Goal: Task Accomplishment & Management: Manage account settings

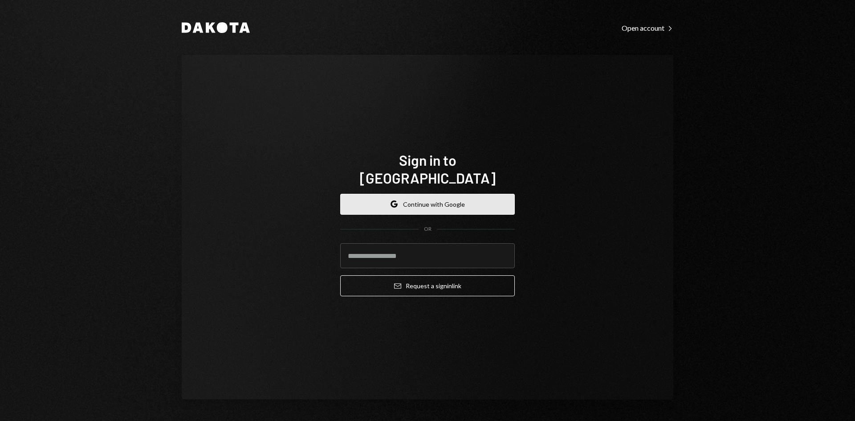
click at [414, 198] on button "Google Continue with Google" at bounding box center [427, 204] width 175 height 21
click at [408, 195] on button "Google Continue with Google" at bounding box center [427, 204] width 175 height 21
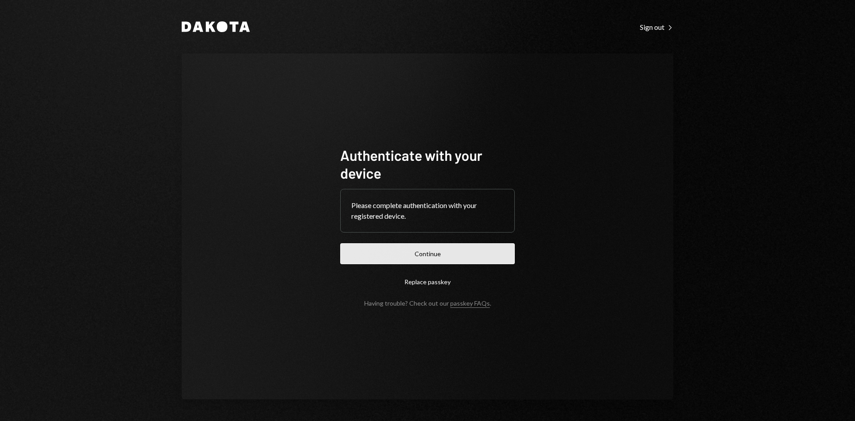
click at [411, 248] on button "Continue" at bounding box center [427, 253] width 175 height 21
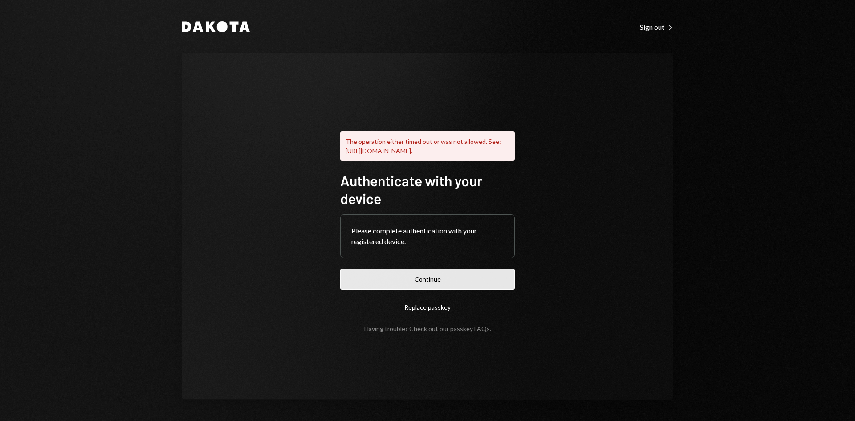
click at [426, 289] on button "Continue" at bounding box center [427, 278] width 175 height 21
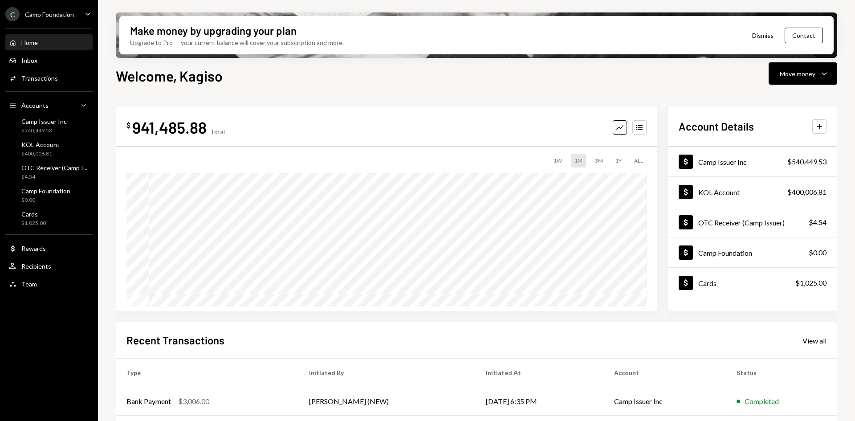
click at [69, 12] on div "Camp Foundation" at bounding box center [49, 15] width 49 height 8
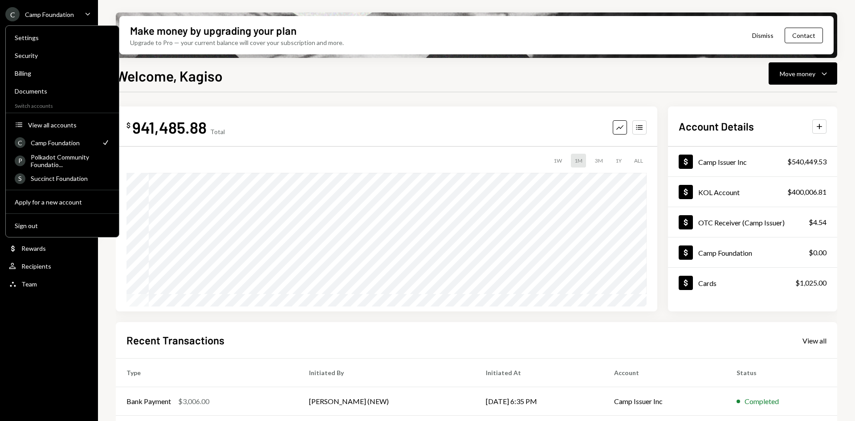
click at [69, 12] on div "Camp Foundation" at bounding box center [49, 15] width 49 height 8
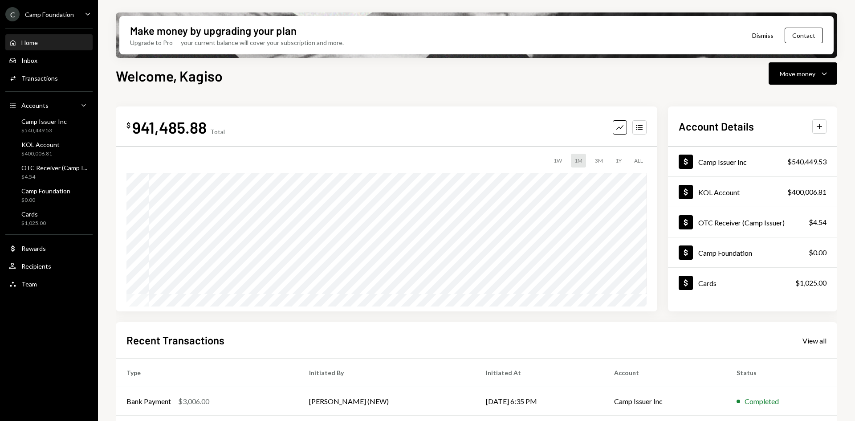
click at [69, 12] on div "Camp Foundation" at bounding box center [49, 15] width 49 height 8
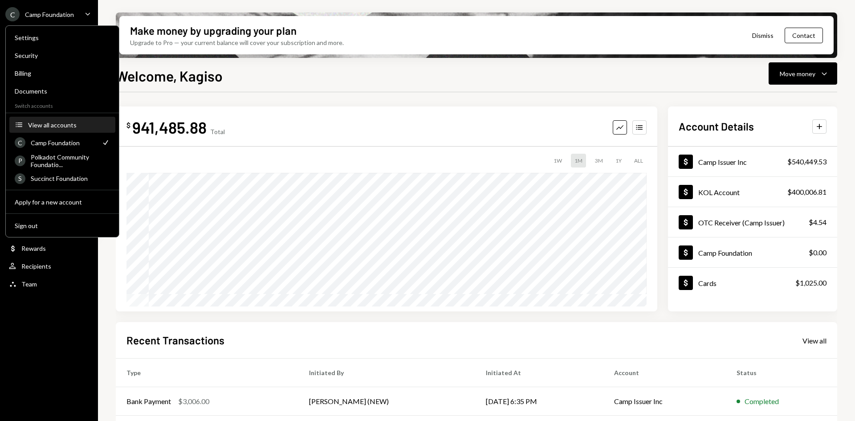
click at [39, 122] on div "View all accounts" at bounding box center [69, 125] width 82 height 8
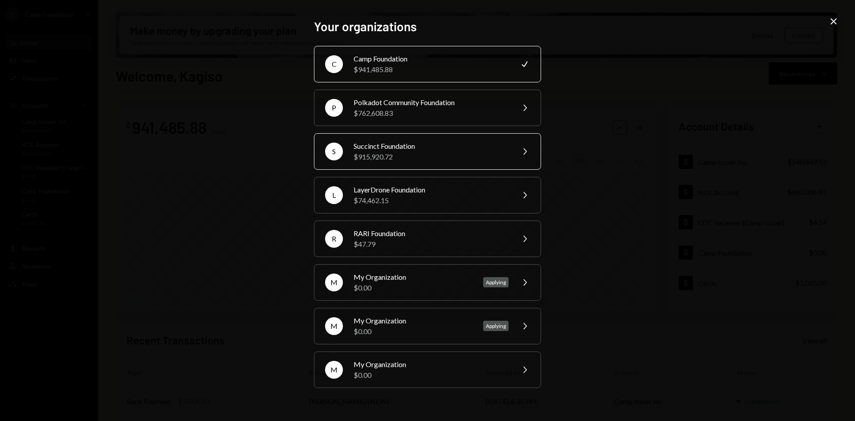
click at [371, 163] on div "S Succinct Foundation $915,920.72 Chevron Right" at bounding box center [427, 151] width 227 height 37
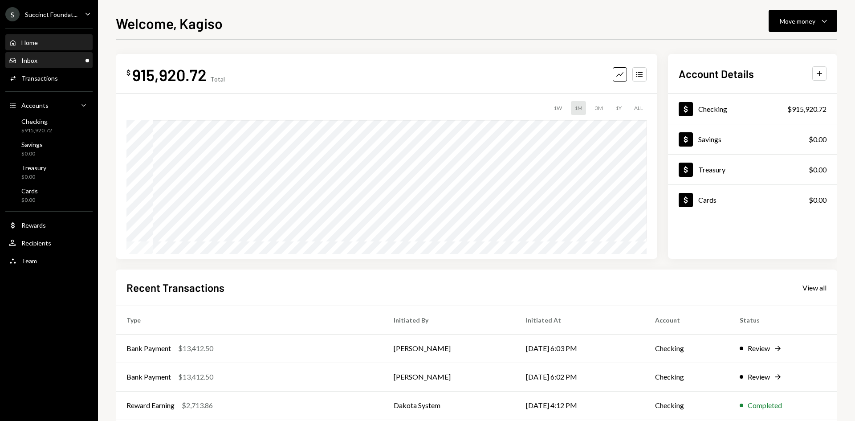
click at [35, 63] on div "Inbox" at bounding box center [29, 61] width 16 height 8
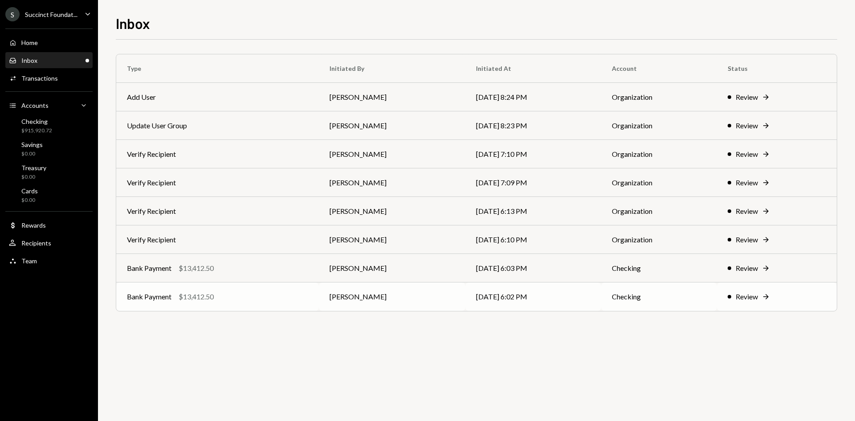
click at [261, 296] on div "Bank Payment $13,412.50" at bounding box center [217, 296] width 181 height 11
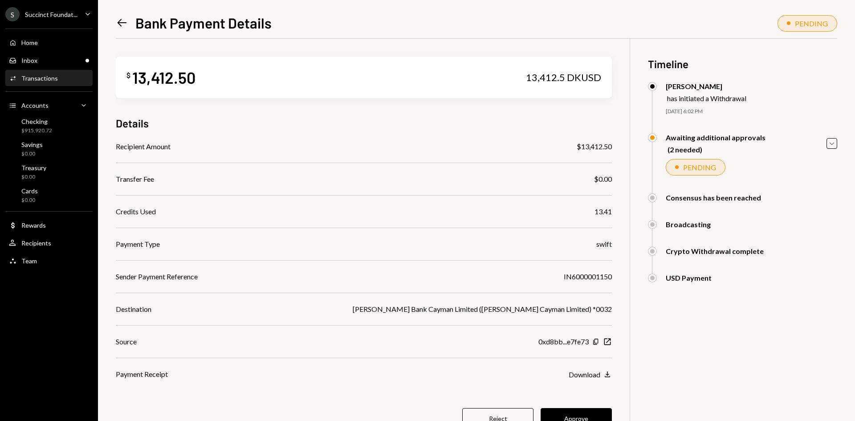
click at [119, 24] on icon "Left Arrow" at bounding box center [122, 22] width 12 height 12
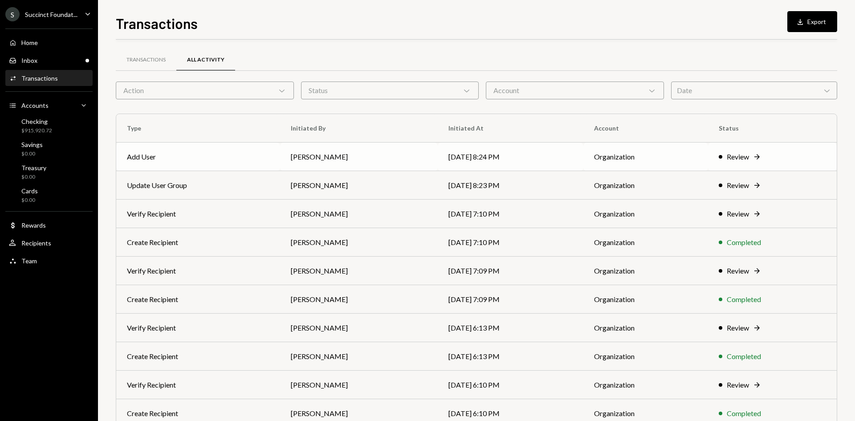
scroll to position [44, 0]
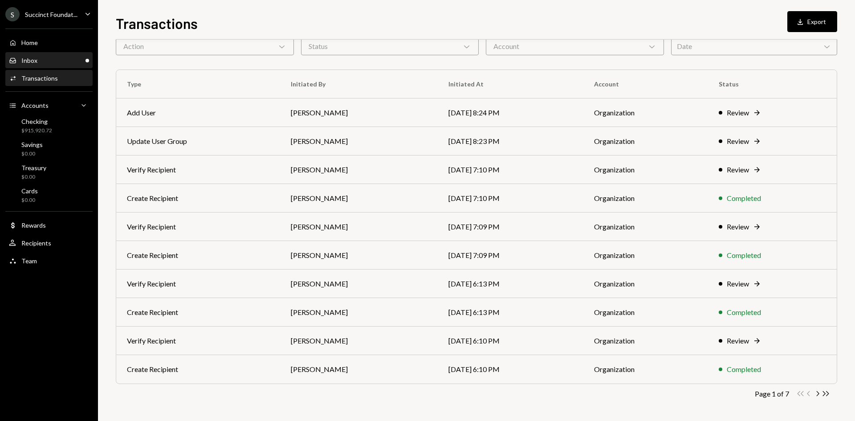
click at [65, 52] on link "Inbox Inbox" at bounding box center [48, 60] width 87 height 16
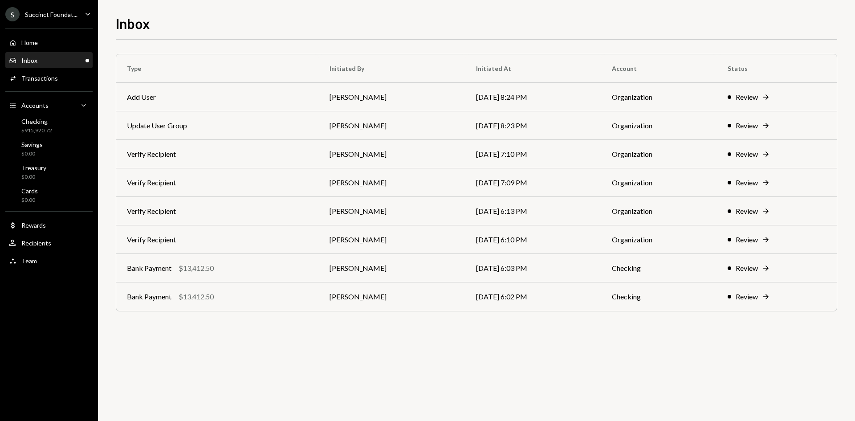
click at [66, 60] on div "Inbox Inbox" at bounding box center [49, 61] width 80 height 8
click at [544, 95] on td "[DATE] 8:24 PM" at bounding box center [533, 97] width 136 height 28
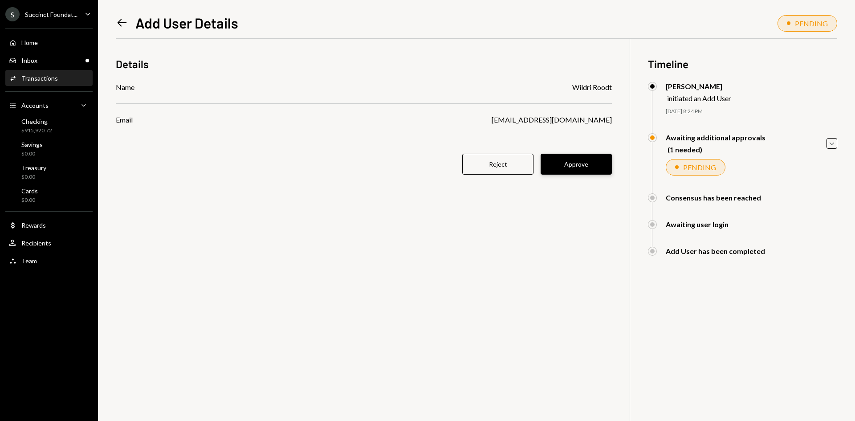
click at [571, 168] on button "Approve" at bounding box center [575, 164] width 71 height 21
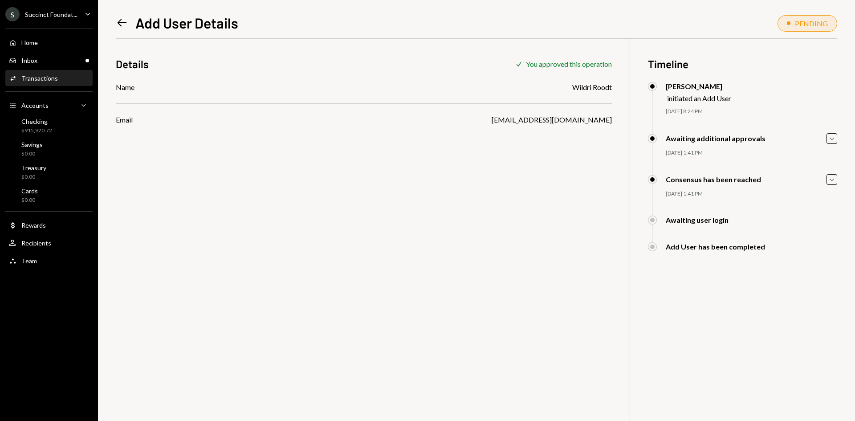
click at [128, 26] on div "Left Arrow Add User Details" at bounding box center [177, 23] width 122 height 18
click at [125, 26] on icon "Left Arrow" at bounding box center [122, 22] width 12 height 12
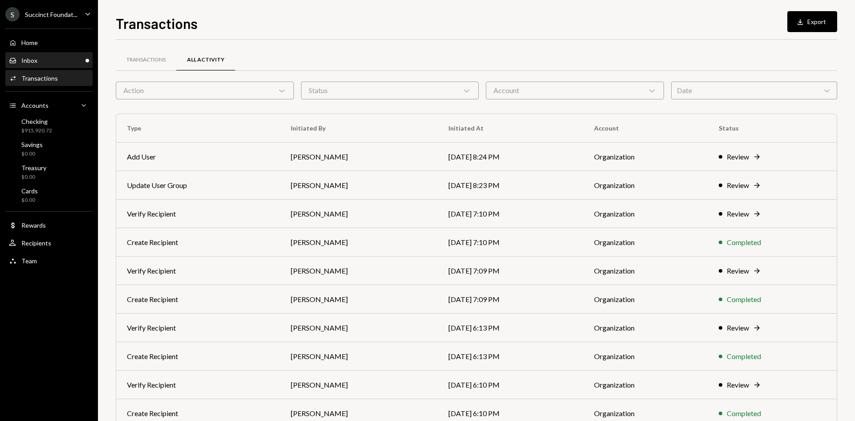
click at [49, 61] on div "Inbox Inbox" at bounding box center [49, 61] width 80 height 8
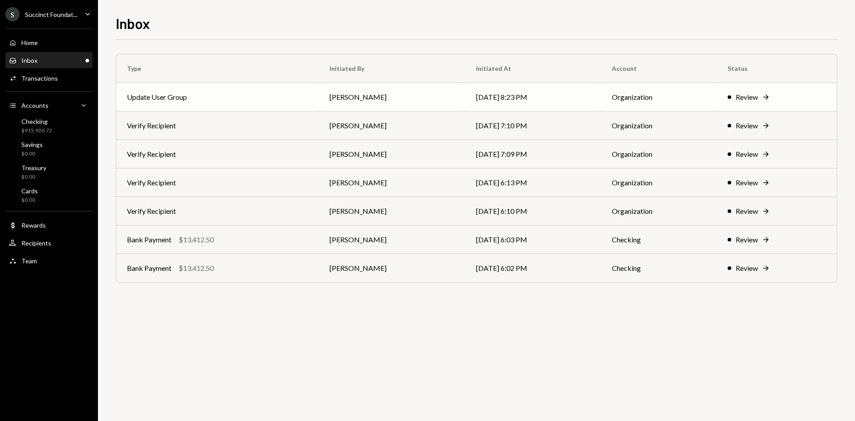
click at [308, 92] on td "Update User Group" at bounding box center [217, 97] width 203 height 28
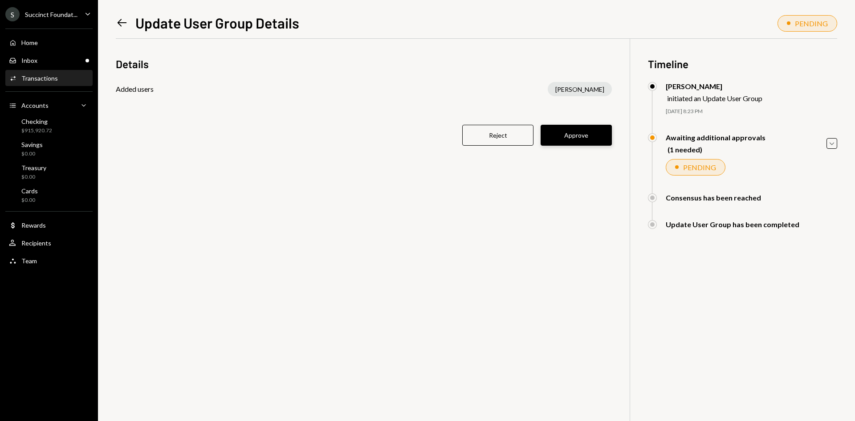
click at [582, 140] on button "Approve" at bounding box center [575, 135] width 71 height 21
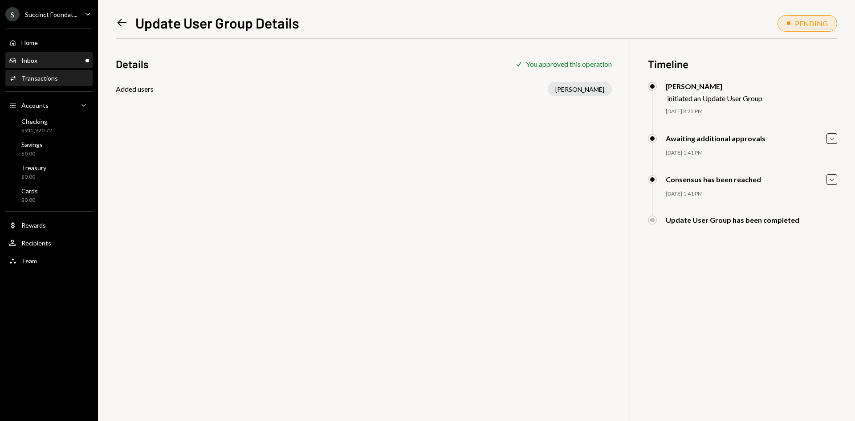
click at [61, 64] on div "Inbox Inbox" at bounding box center [49, 61] width 80 height 8
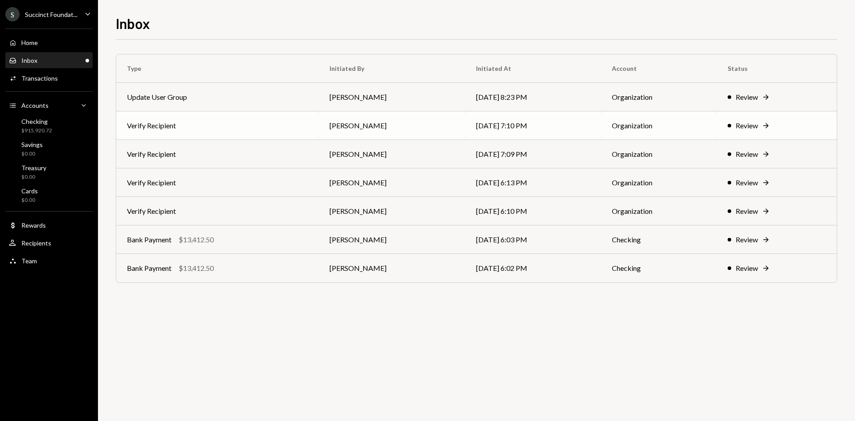
click at [310, 119] on td "Verify Recipient" at bounding box center [217, 125] width 203 height 28
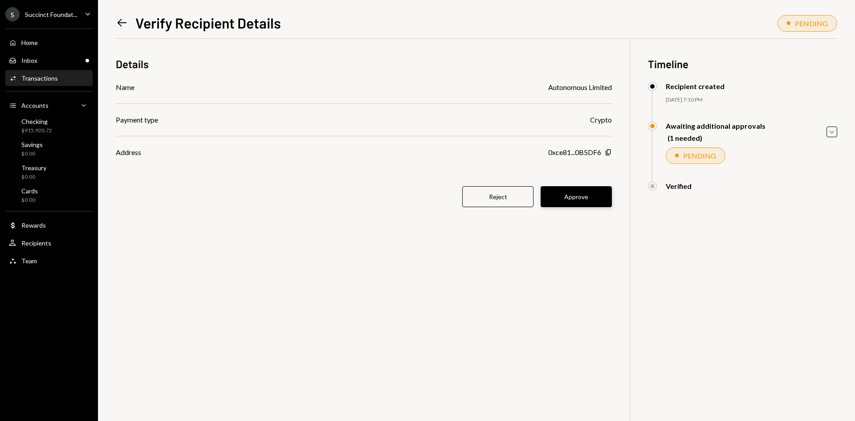
click at [580, 194] on button "Approve" at bounding box center [575, 196] width 71 height 21
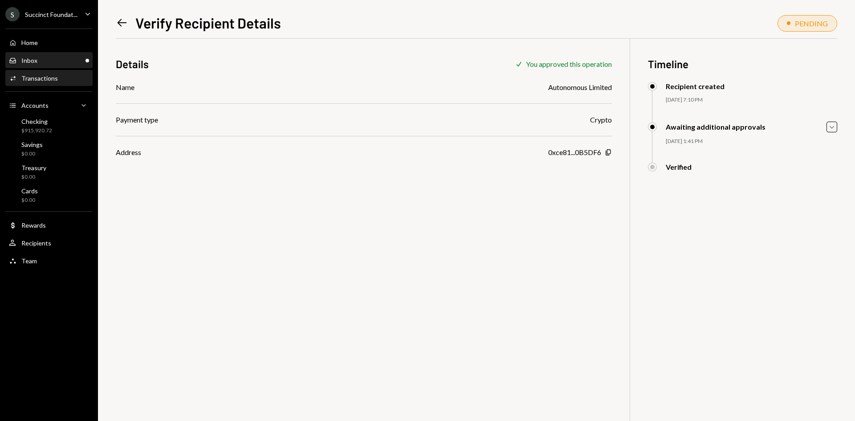
click at [52, 64] on div "Inbox Inbox" at bounding box center [49, 61] width 80 height 8
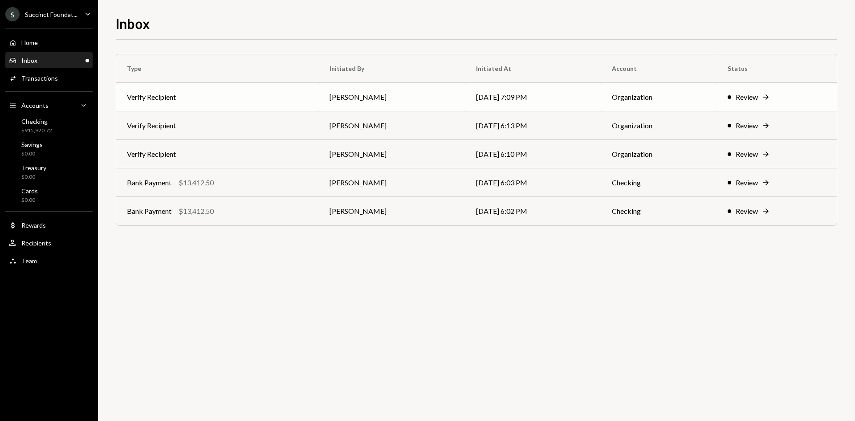
click at [349, 101] on td "[PERSON_NAME]" at bounding box center [392, 97] width 146 height 28
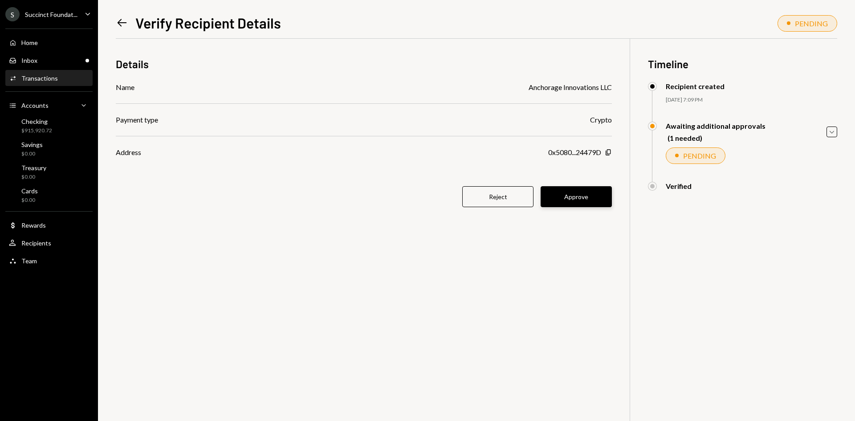
click at [592, 193] on button "Approve" at bounding box center [575, 196] width 71 height 21
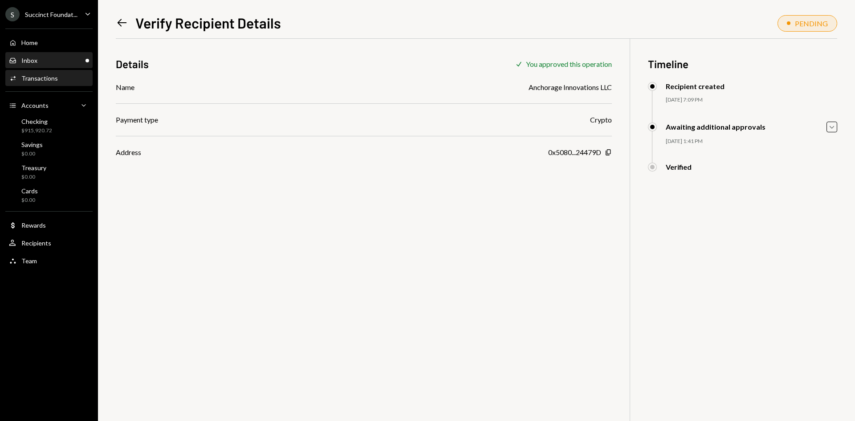
click at [44, 65] on div "Inbox Inbox" at bounding box center [49, 60] width 80 height 15
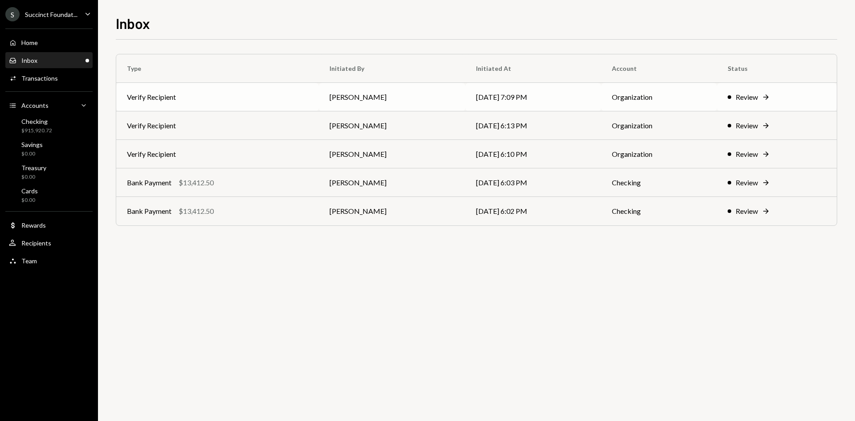
click at [360, 98] on td "[PERSON_NAME]" at bounding box center [392, 97] width 146 height 28
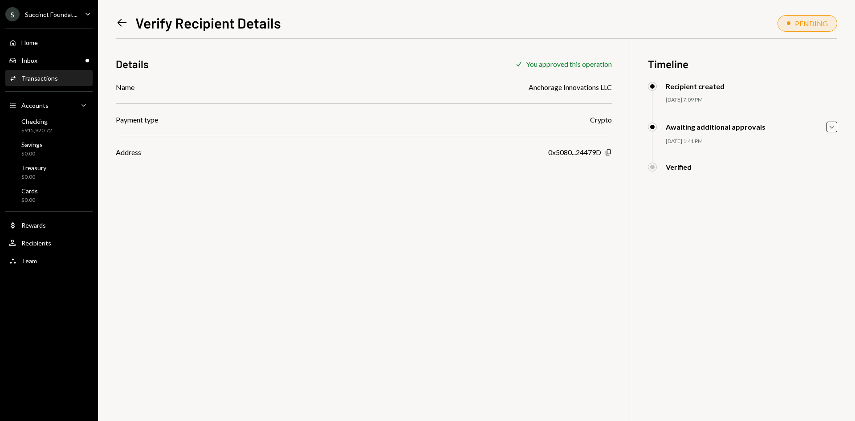
click at [123, 22] on icon "Left Arrow" at bounding box center [122, 22] width 12 height 12
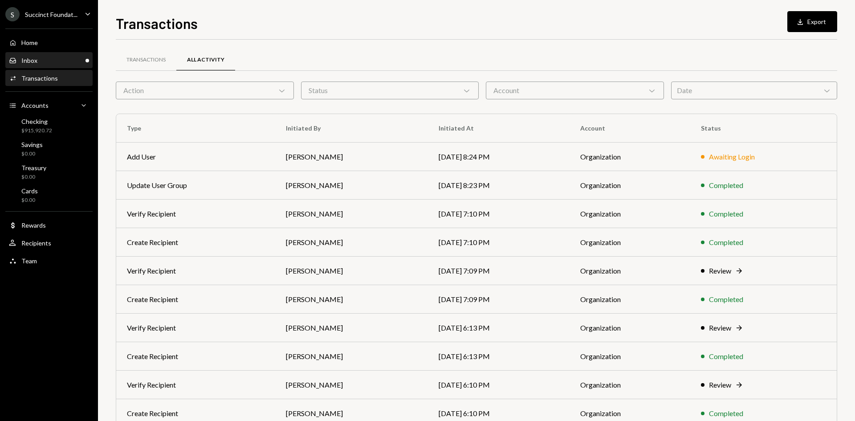
click at [45, 65] on div "Inbox Inbox" at bounding box center [49, 60] width 80 height 15
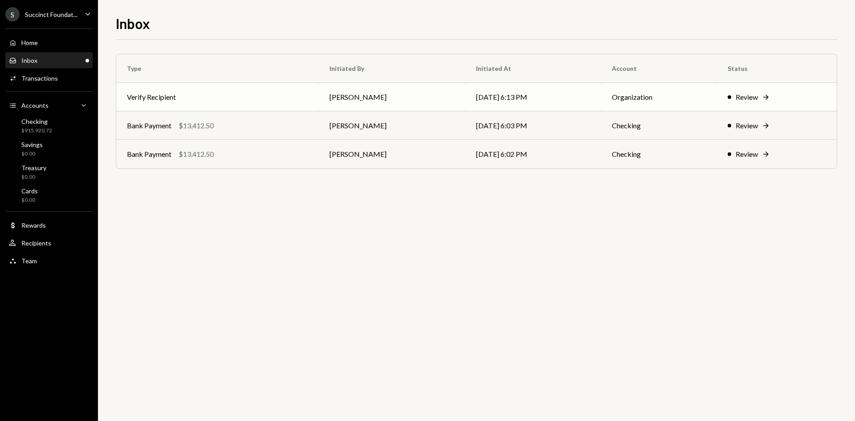
click at [293, 94] on td "Verify Recipient" at bounding box center [217, 97] width 203 height 28
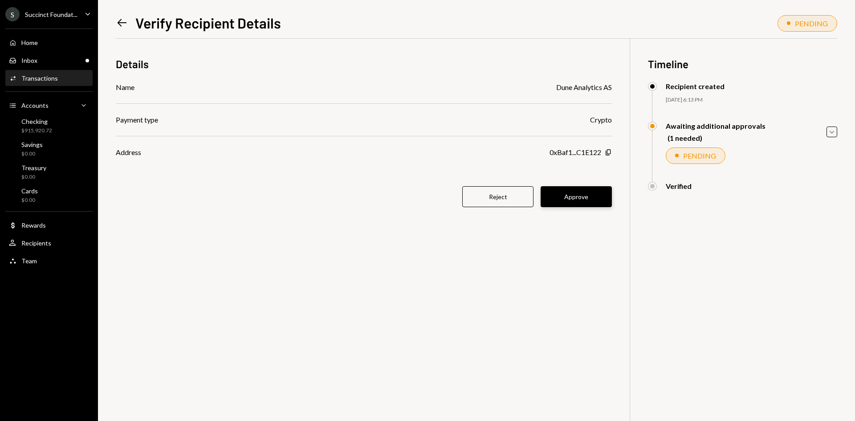
click at [585, 198] on button "Approve" at bounding box center [575, 196] width 71 height 21
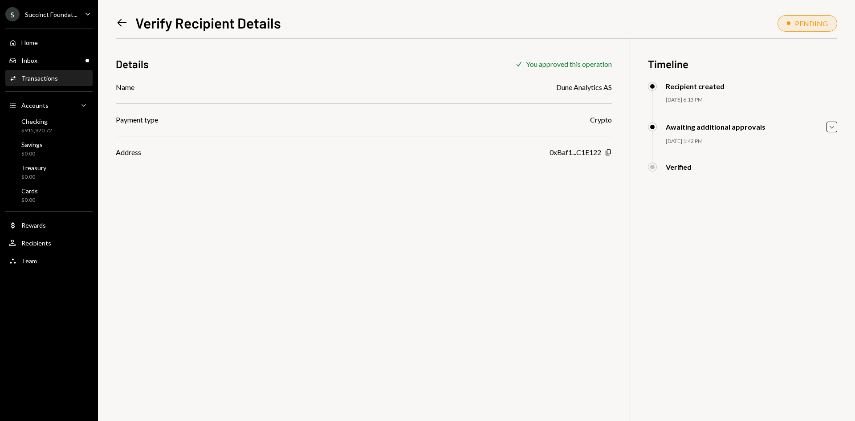
click at [124, 27] on icon "Left Arrow" at bounding box center [122, 22] width 12 height 12
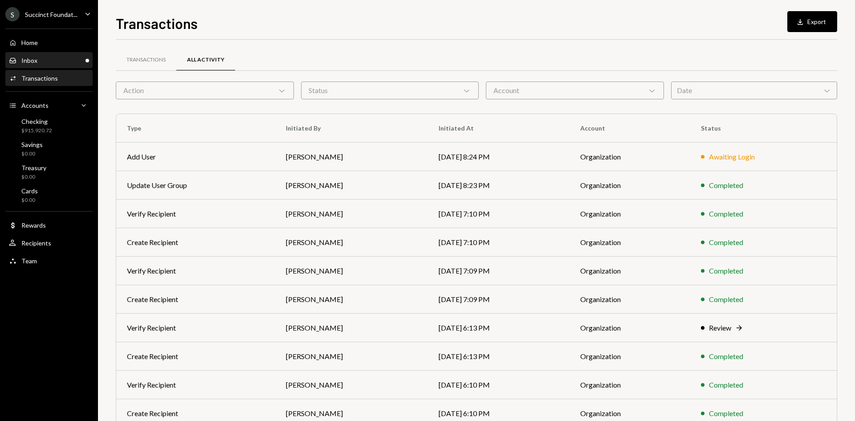
click at [59, 64] on div "Inbox Inbox" at bounding box center [49, 61] width 80 height 8
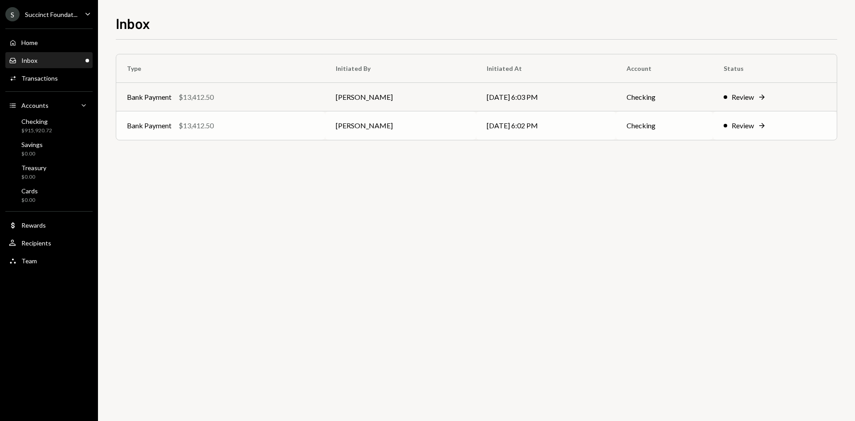
click at [317, 138] on td "Bank Payment $13,412.50" at bounding box center [220, 125] width 209 height 28
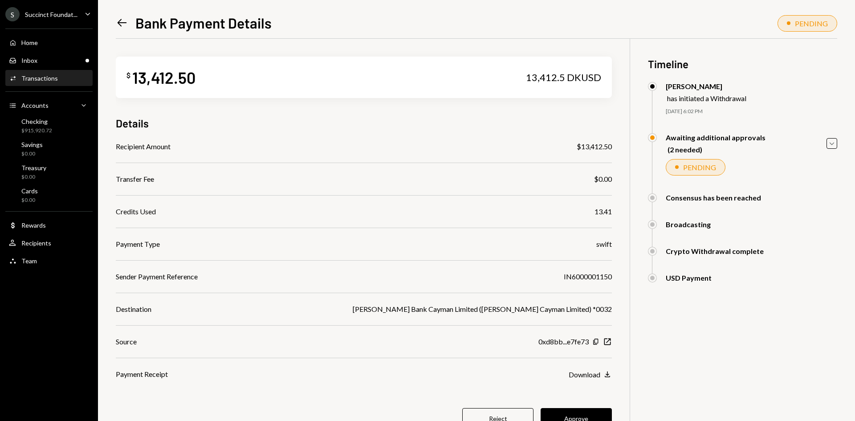
click at [120, 24] on icon at bounding box center [122, 23] width 9 height 8
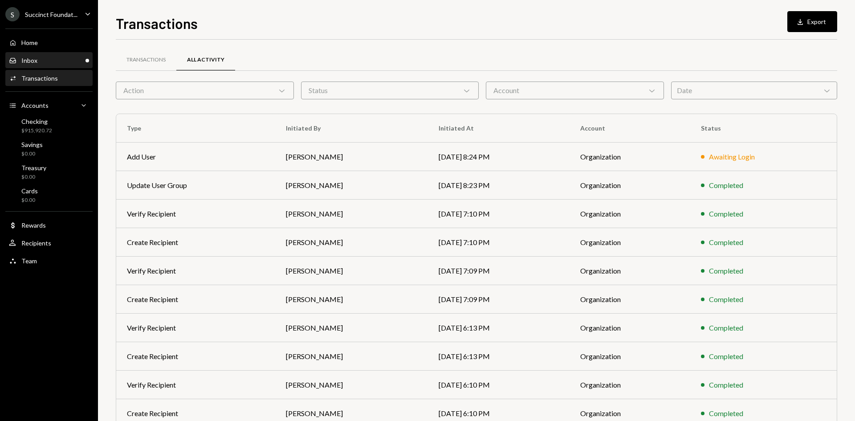
click at [70, 59] on div "Inbox Inbox" at bounding box center [49, 61] width 80 height 8
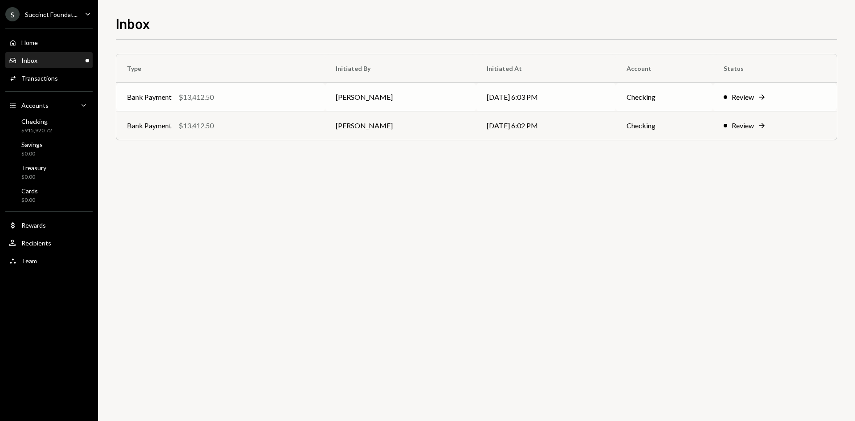
click at [284, 106] on td "Bank Payment $13,412.50" at bounding box center [220, 97] width 209 height 28
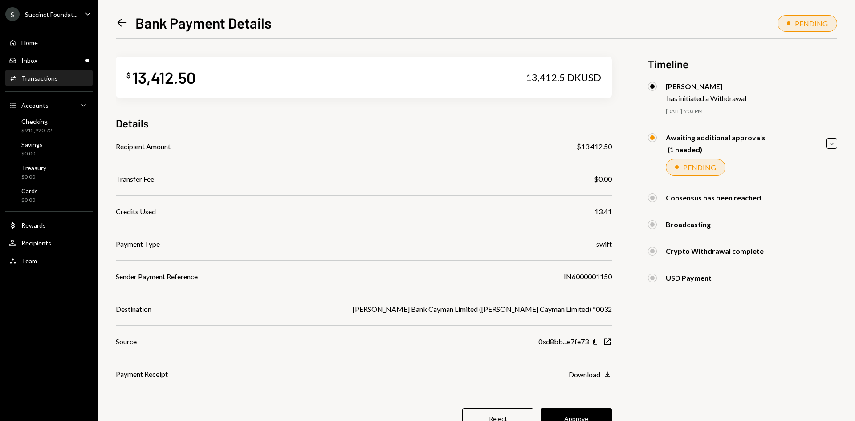
click at [123, 20] on icon "Left Arrow" at bounding box center [122, 22] width 12 height 12
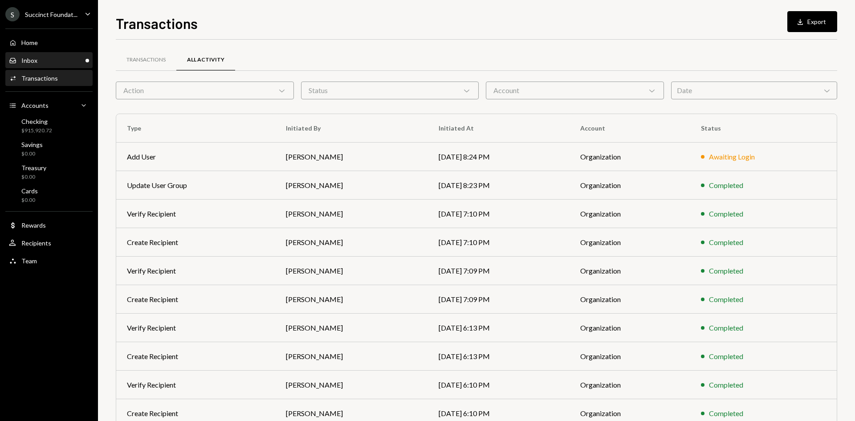
click at [49, 65] on div "Inbox Inbox" at bounding box center [49, 60] width 80 height 15
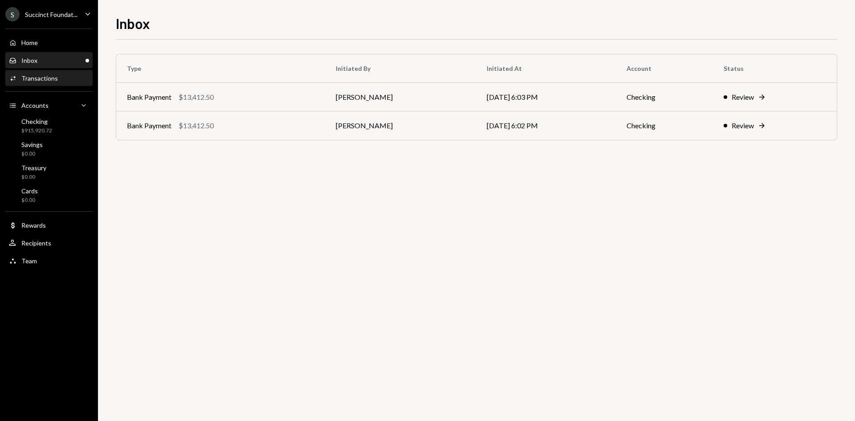
click at [57, 79] on div "Activities Transactions" at bounding box center [49, 78] width 80 height 8
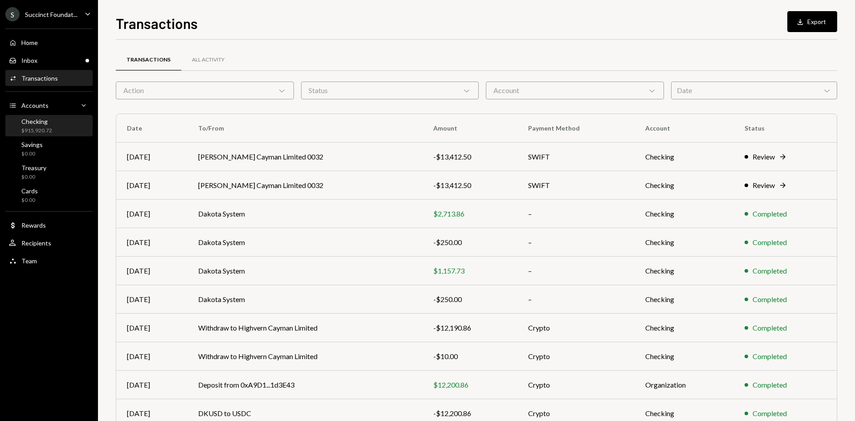
click at [48, 123] on div "Checking" at bounding box center [36, 122] width 31 height 8
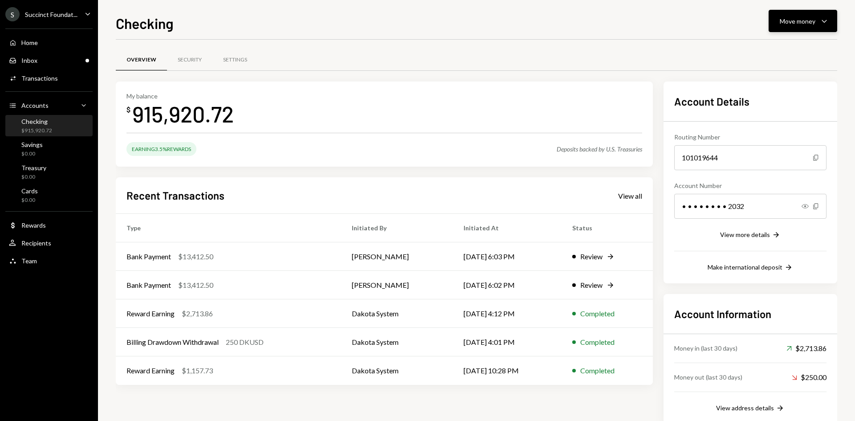
click at [817, 22] on div "Move money Caret Down" at bounding box center [803, 21] width 46 height 11
click at [774, 51] on div "Send" at bounding box center [795, 47] width 65 height 9
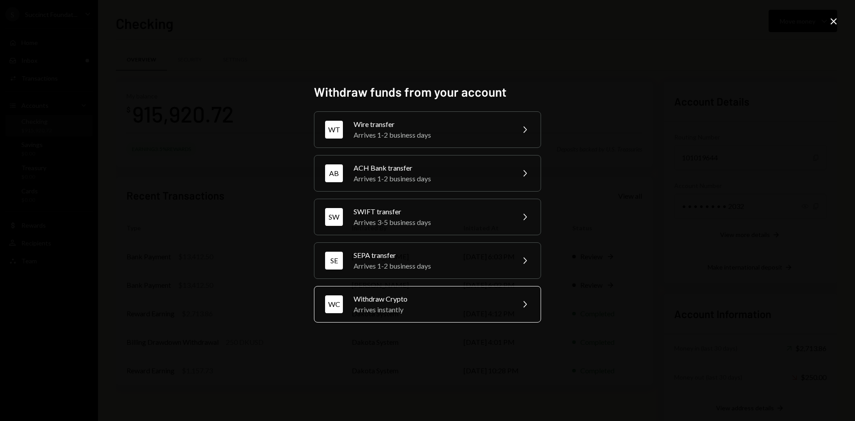
click at [402, 306] on div "Arrives instantly" at bounding box center [430, 309] width 155 height 11
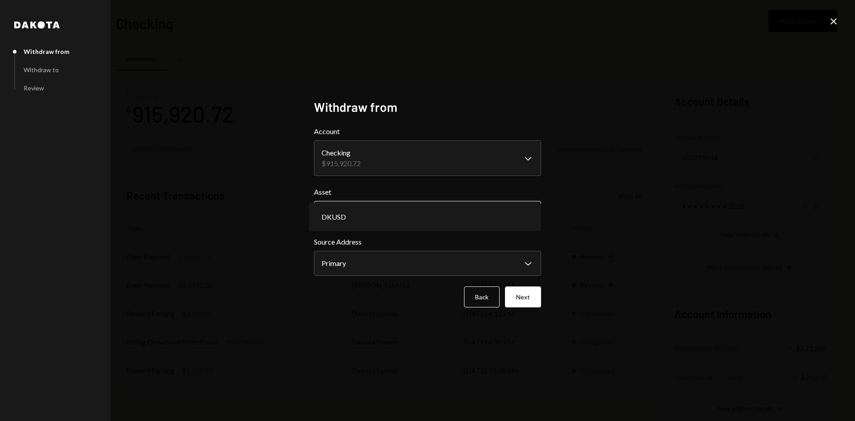
click at [379, 214] on body "S Succinct Foundat... Caret Down Home Home Inbox Inbox Activities Transactions …" at bounding box center [427, 210] width 855 height 421
click at [527, 303] on button "Next" at bounding box center [523, 296] width 36 height 21
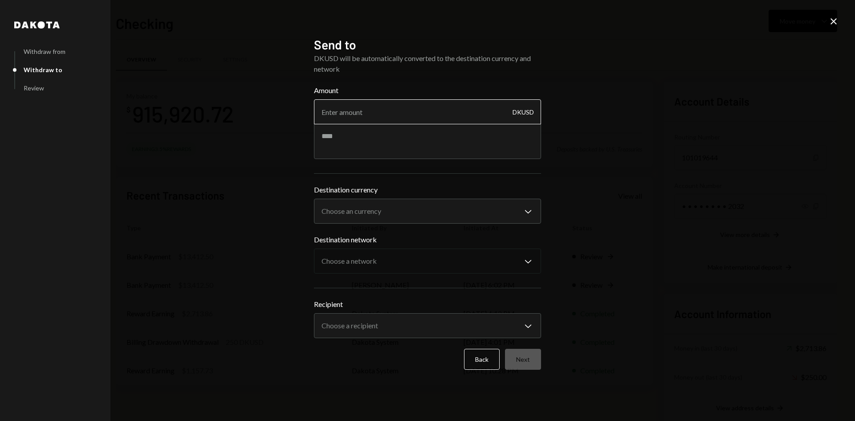
click at [415, 110] on input "Amount" at bounding box center [427, 111] width 227 height 25
type input "1"
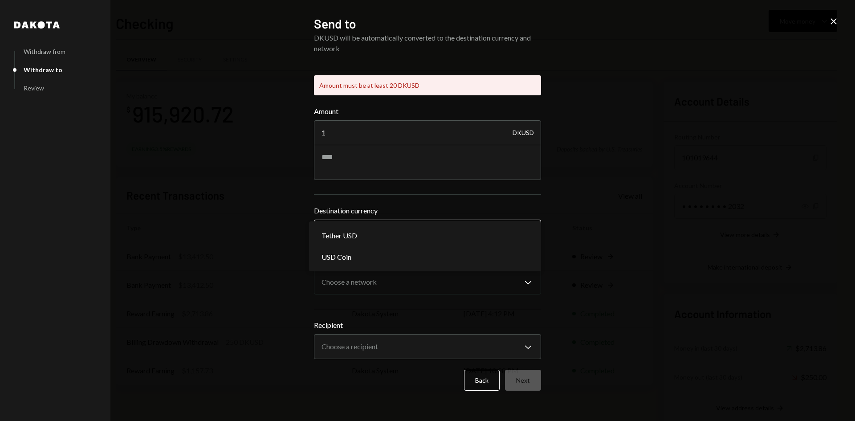
click at [385, 213] on div "**********" at bounding box center [427, 224] width 227 height 39
select select "****"
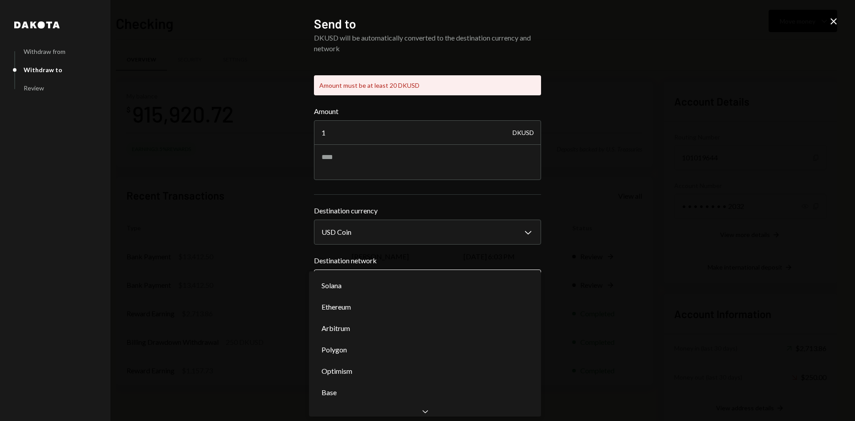
click at [464, 283] on body "S Succinct Foundat... Caret Down Home Home Inbox Inbox Activities Transactions …" at bounding box center [427, 210] width 855 height 421
select select "**********"
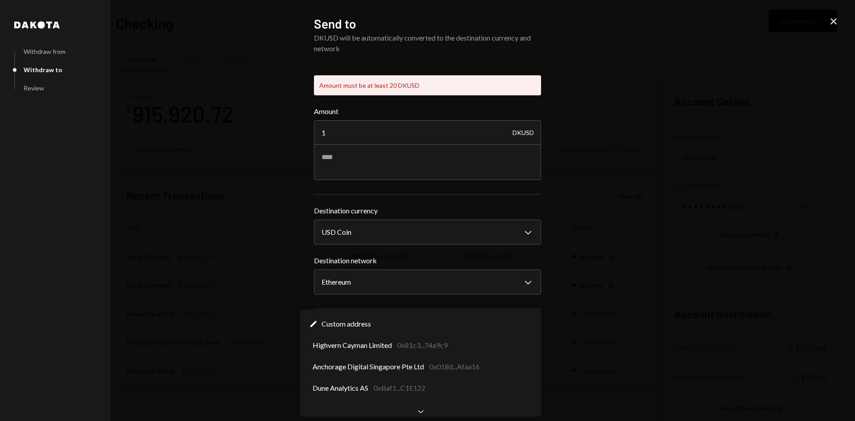
click at [385, 353] on body "S Succinct Foundat... Caret Down Home Home Inbox Inbox Activities Transactions …" at bounding box center [427, 210] width 855 height 421
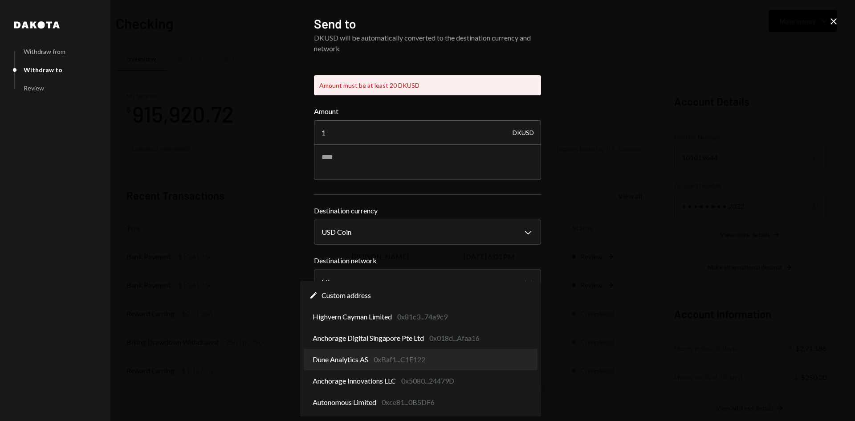
select select "**********"
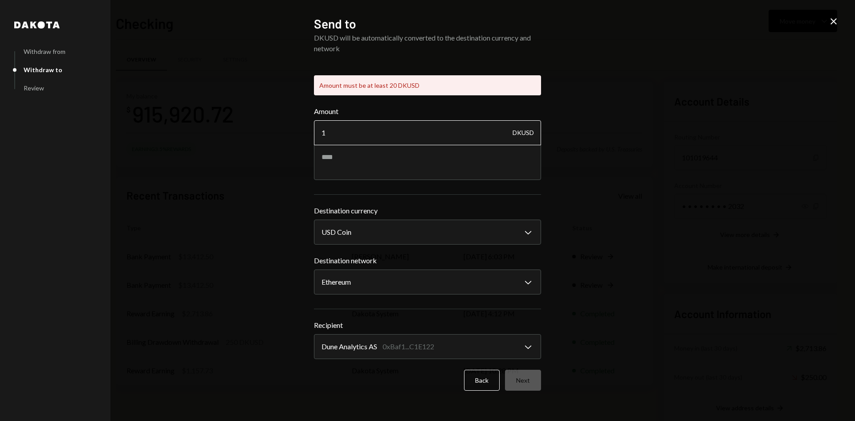
click at [455, 128] on input "1" at bounding box center [427, 132] width 227 height 25
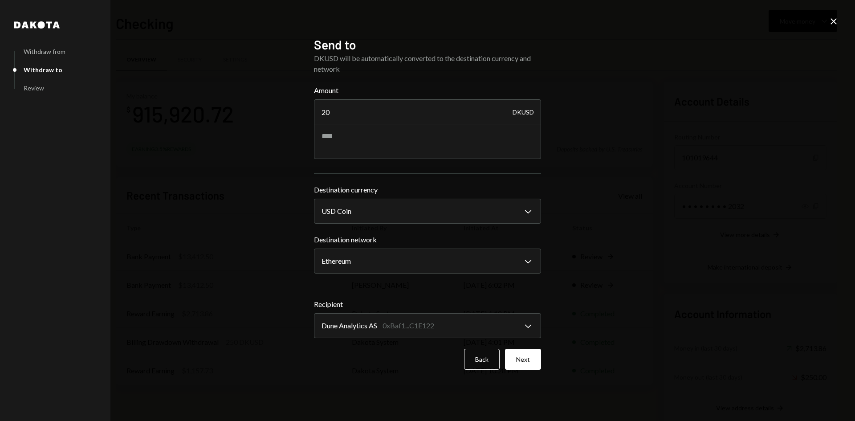
type input "20"
click at [598, 212] on div "**********" at bounding box center [427, 210] width 855 height 421
click at [523, 358] on button "Next" at bounding box center [523, 359] width 36 height 21
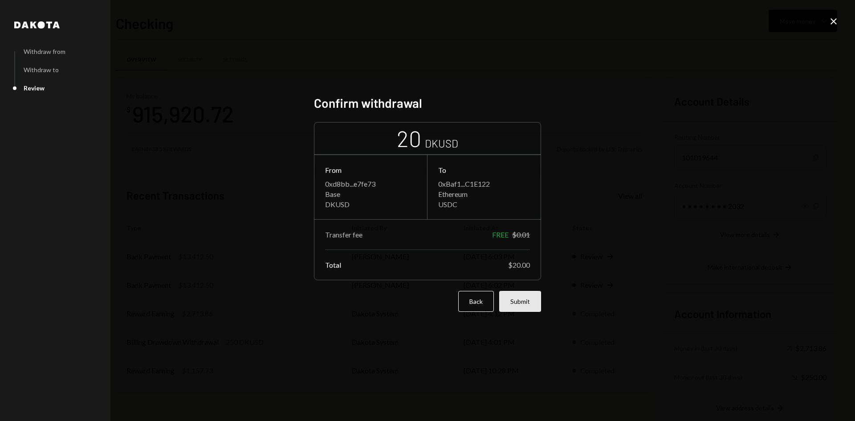
click at [512, 301] on button "Submit" at bounding box center [520, 301] width 42 height 21
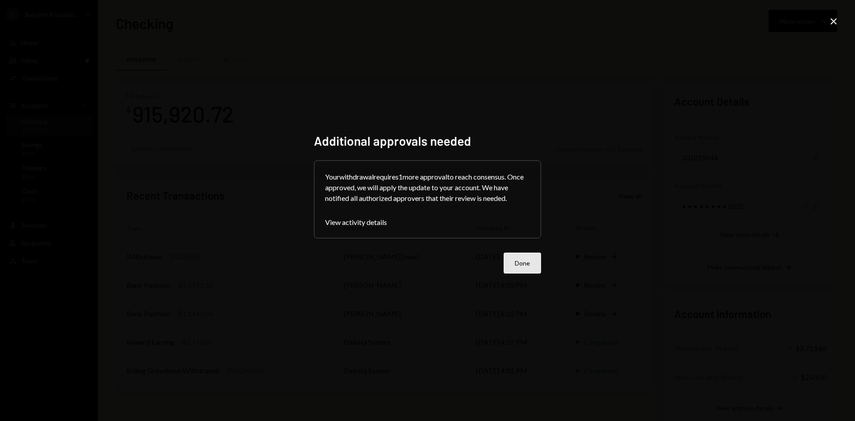
click at [512, 262] on button "Done" at bounding box center [522, 262] width 37 height 21
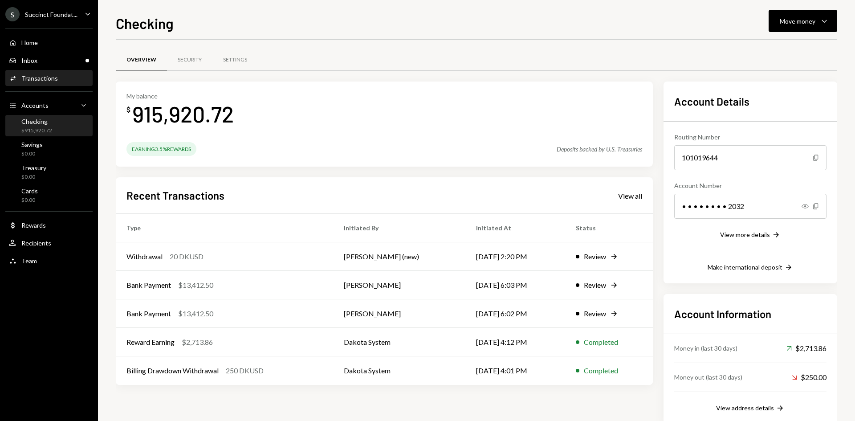
click at [45, 78] on div "Transactions" at bounding box center [39, 78] width 37 height 8
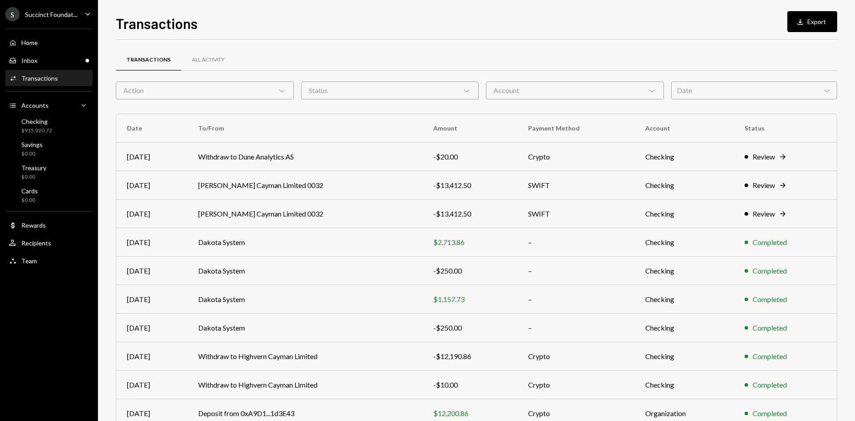
click at [45, 78] on div "Transactions" at bounding box center [39, 78] width 37 height 8
click at [499, 156] on div "-$20.00" at bounding box center [469, 156] width 73 height 11
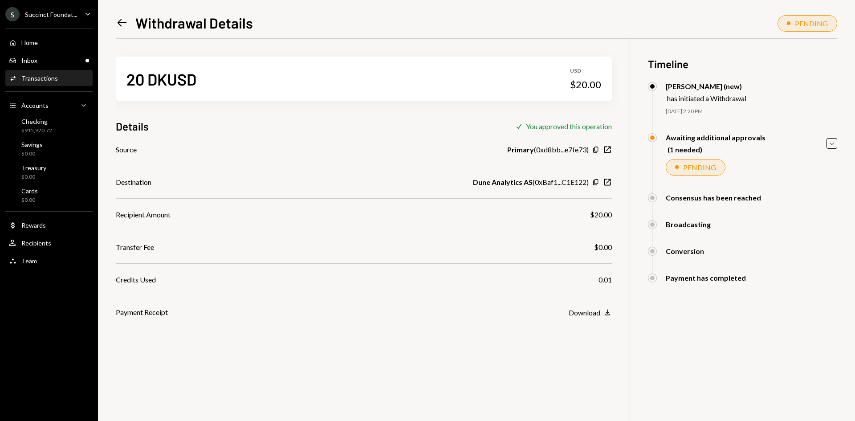
click at [120, 21] on icon at bounding box center [122, 23] width 9 height 8
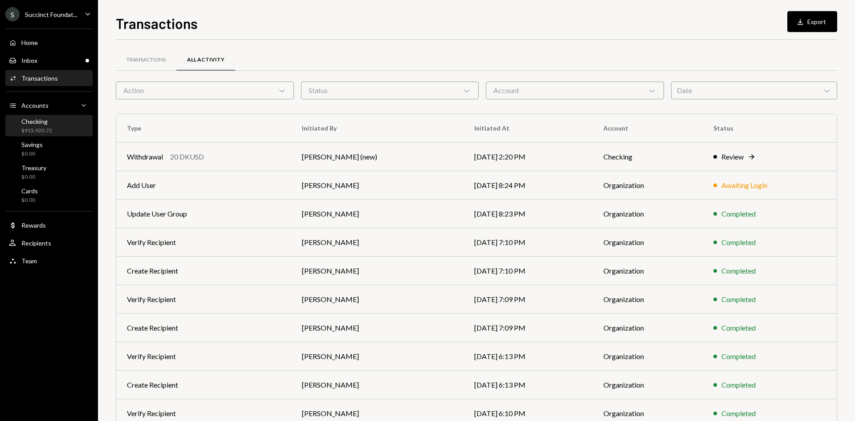
click at [49, 118] on div "Checking" at bounding box center [36, 122] width 31 height 8
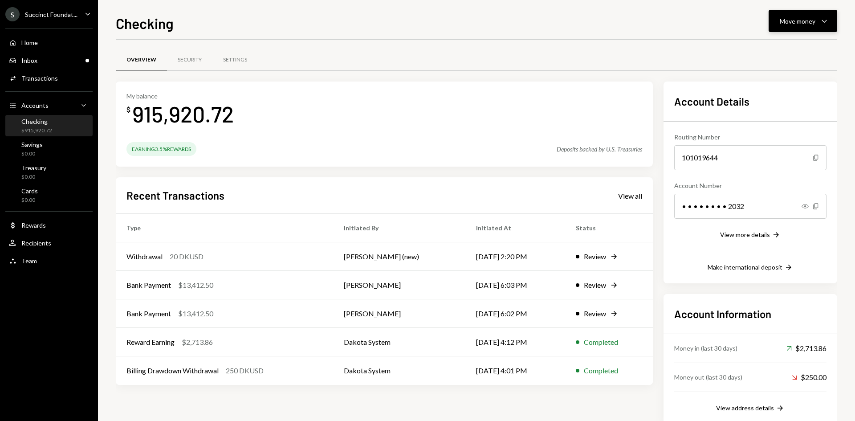
click at [795, 13] on button "Move money Caret Down" at bounding box center [802, 21] width 69 height 22
click at [769, 39] on div "Withdraw Send" at bounding box center [788, 48] width 89 height 20
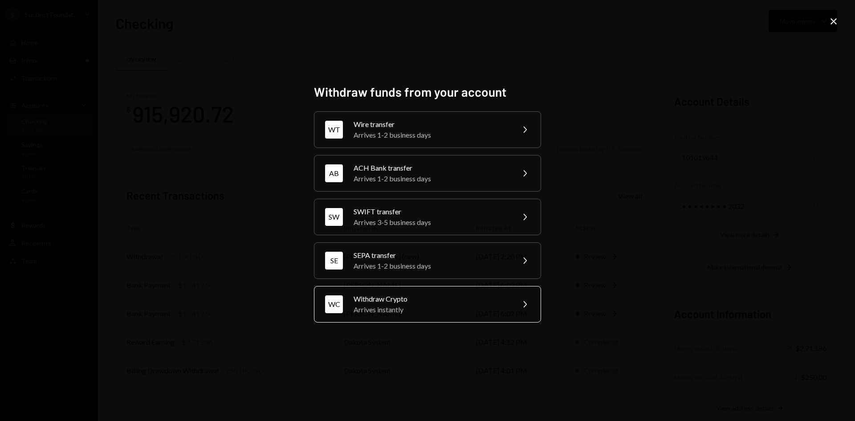
click at [436, 305] on div "Arrives instantly" at bounding box center [430, 309] width 155 height 11
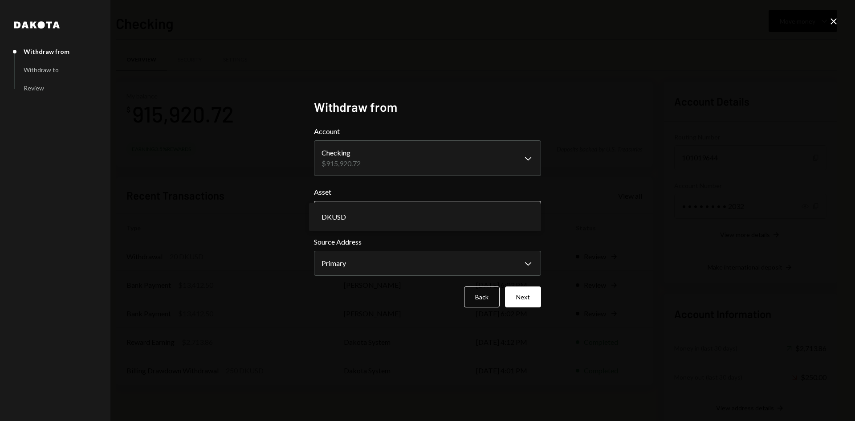
click at [402, 206] on body "S Succinct Foundat... Caret Down Home Home Inbox Inbox Activities Transactions …" at bounding box center [427, 210] width 855 height 421
click at [515, 296] on button "Next" at bounding box center [523, 296] width 36 height 21
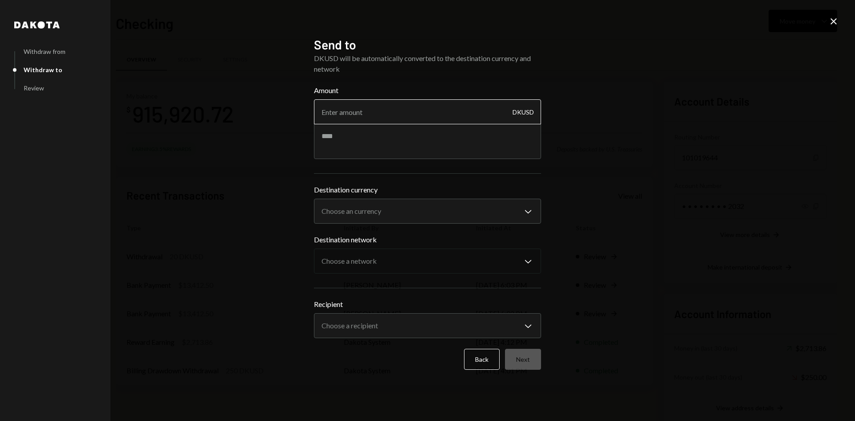
click at [405, 116] on input "Amount" at bounding box center [427, 111] width 227 height 25
type input "20"
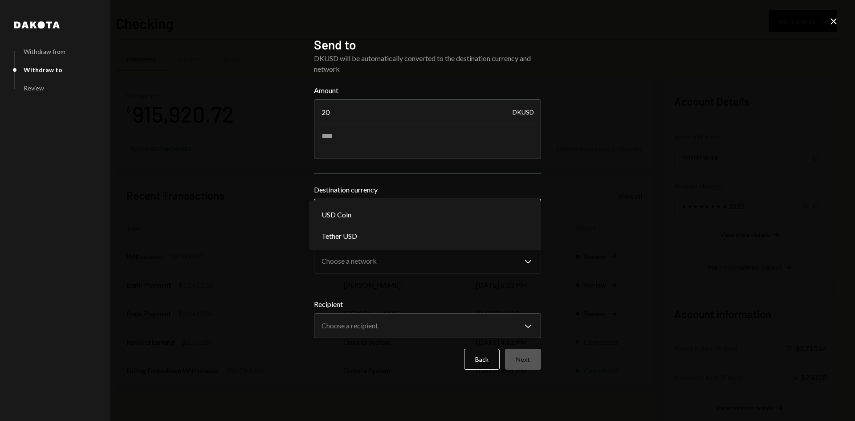
click at [384, 207] on body "S Succinct Foundat... Caret Down Home Home Inbox Inbox Activities Transactions …" at bounding box center [427, 210] width 855 height 421
select select "****"
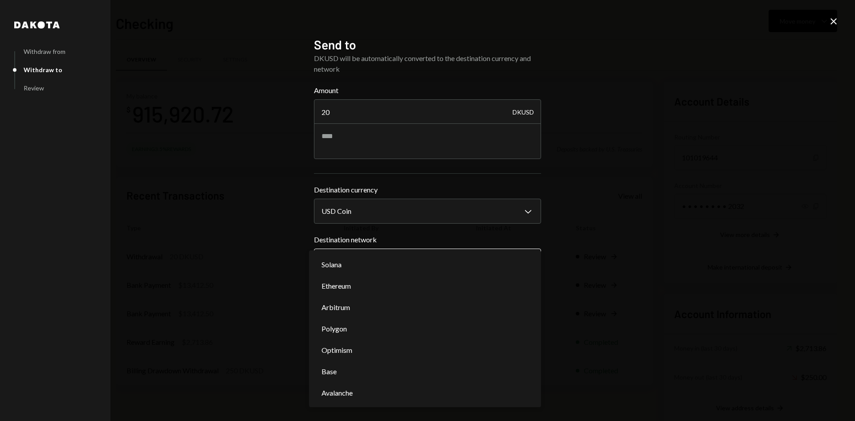
click at [392, 273] on body "S Succinct Foundat... Caret Down Home Home Inbox Inbox Activities Transactions …" at bounding box center [427, 210] width 855 height 421
select select "**********"
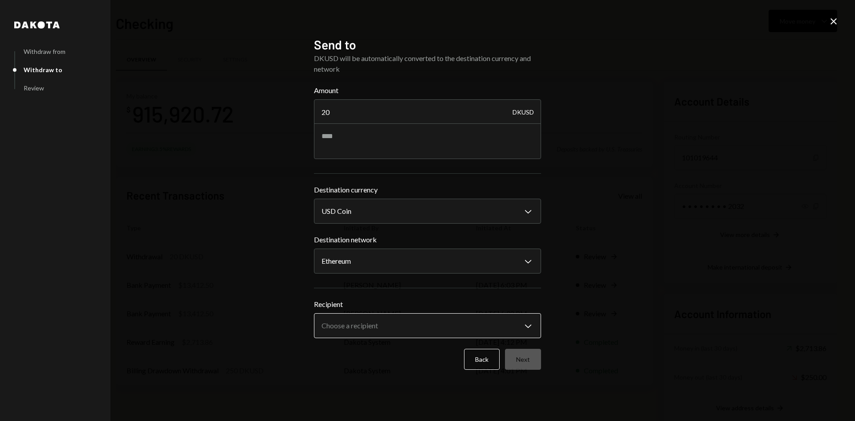
click at [454, 323] on body "S Succinct Foundat... Caret Down Home Home Inbox Inbox Activities Transactions …" at bounding box center [427, 210] width 855 height 421
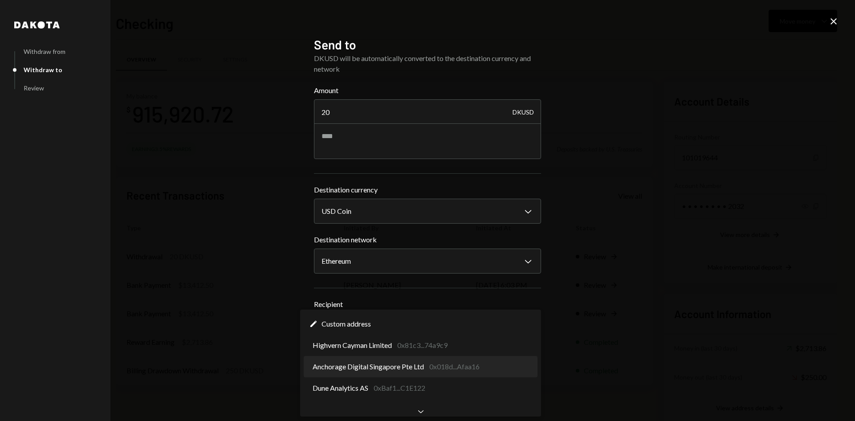
select select "**********"
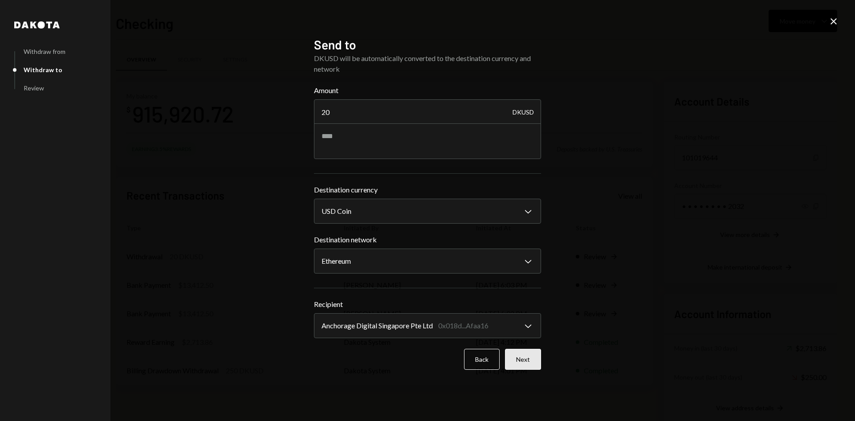
click at [523, 358] on button "Next" at bounding box center [523, 359] width 36 height 21
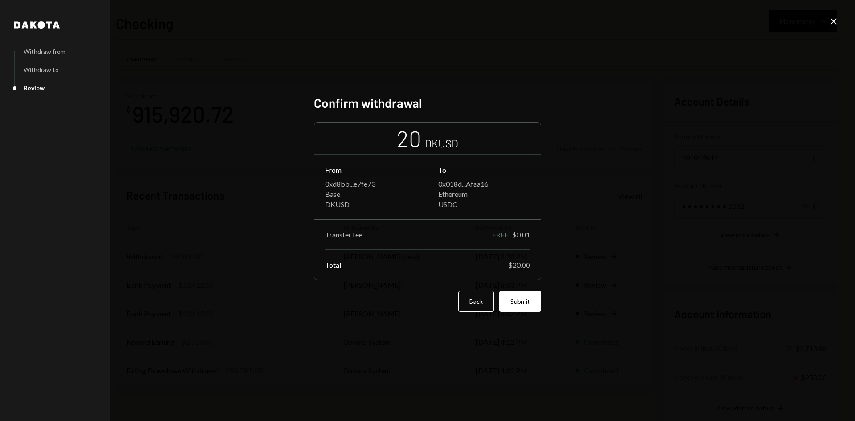
click at [534, 301] on button "Submit" at bounding box center [520, 301] width 42 height 21
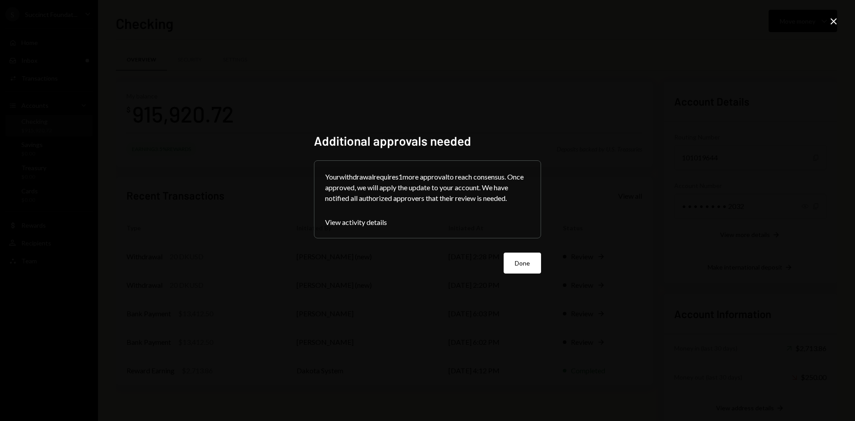
click at [516, 257] on button "Done" at bounding box center [522, 262] width 37 height 21
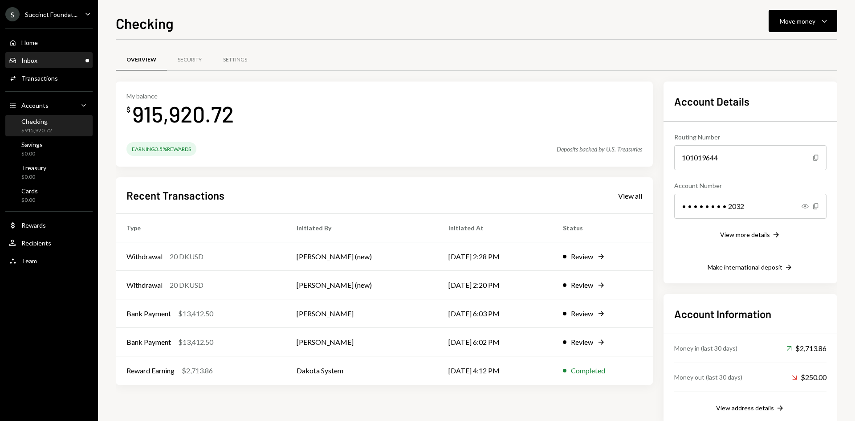
click at [55, 66] on div "Inbox Inbox" at bounding box center [49, 60] width 80 height 15
click at [811, 20] on div "Move money" at bounding box center [798, 20] width 36 height 9
click at [785, 47] on div "Send" at bounding box center [795, 47] width 65 height 9
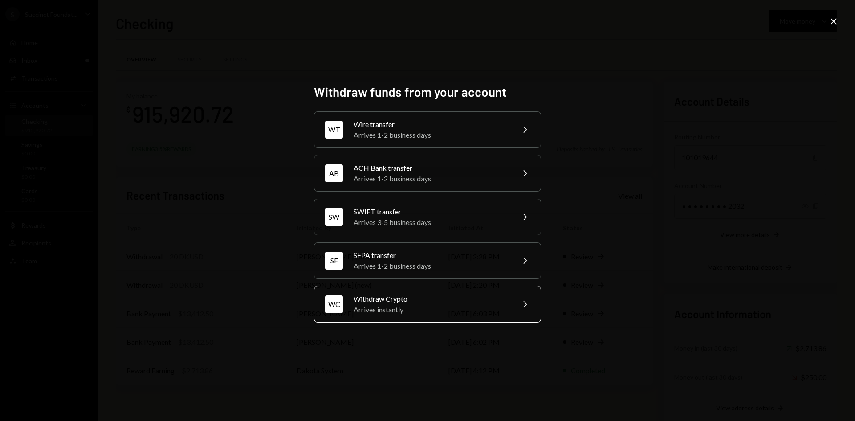
click at [382, 308] on div "Arrives instantly" at bounding box center [430, 309] width 155 height 11
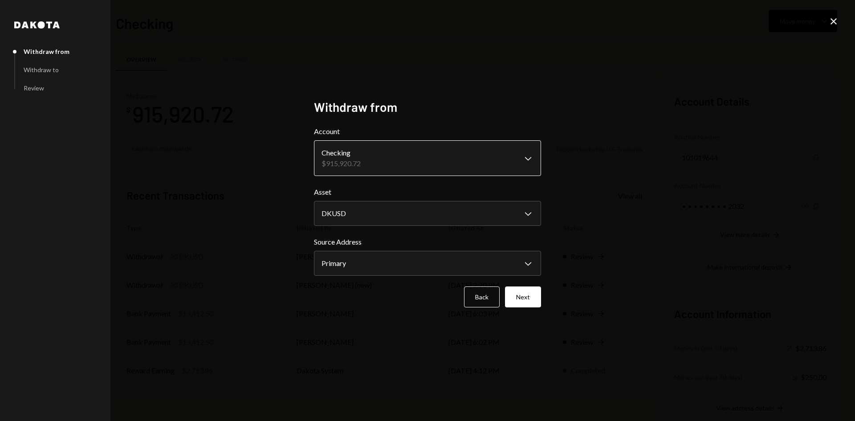
click at [337, 159] on body "S Succinct Foundat... Caret Down Home Home Inbox Inbox Activities Transactions …" at bounding box center [427, 210] width 855 height 421
click at [525, 297] on button "Next" at bounding box center [523, 296] width 36 height 21
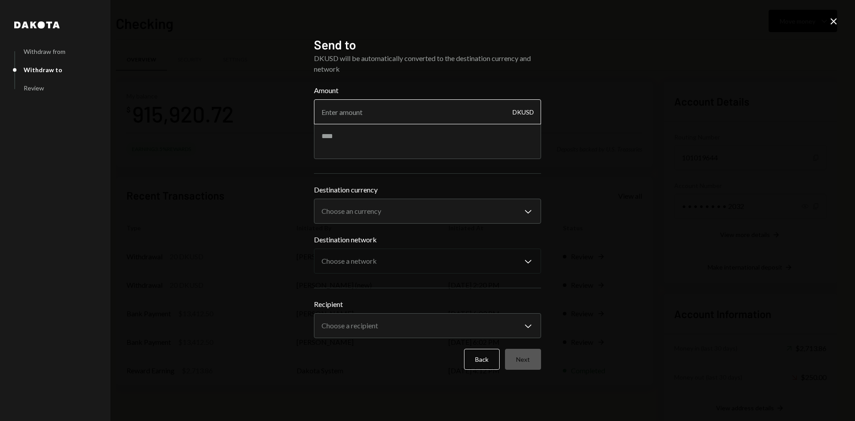
click at [442, 103] on input "Amount" at bounding box center [427, 111] width 227 height 25
click at [442, 103] on input "20" at bounding box center [427, 111] width 227 height 25
type input "2"
type input "10"
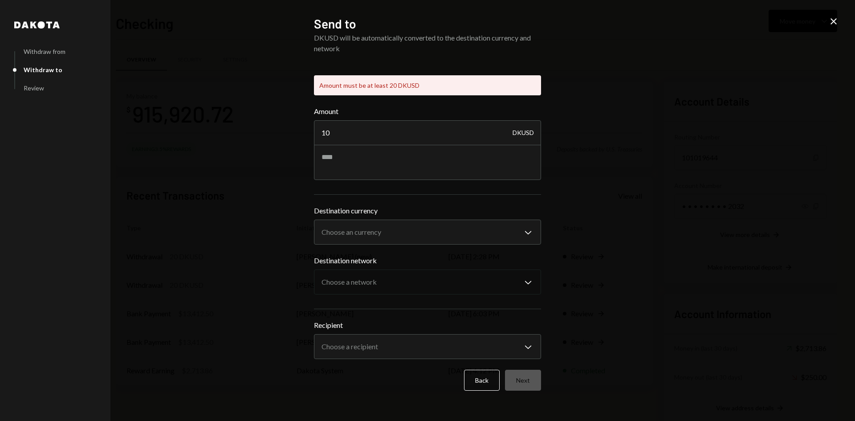
click at [628, 210] on div "**********" at bounding box center [427, 210] width 855 height 421
click at [468, 131] on input "10" at bounding box center [427, 132] width 227 height 25
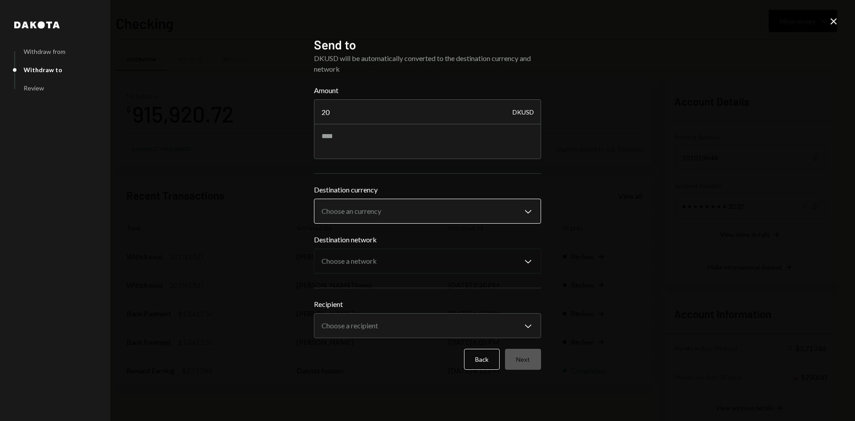
type input "20"
click at [429, 203] on body "S Succinct Foundat... Caret Down Home Home Inbox Inbox Activities Transactions …" at bounding box center [427, 210] width 855 height 421
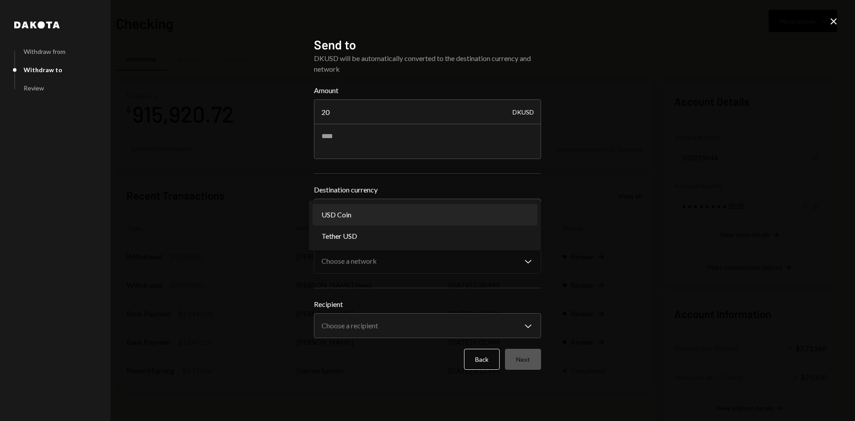
select select "****"
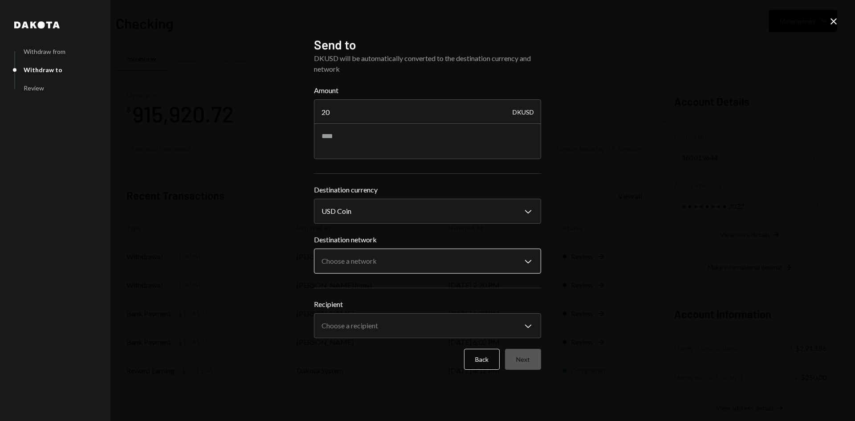
click at [375, 262] on body "S Succinct Foundat... Caret Down Home Home Inbox Inbox Activities Transactions …" at bounding box center [427, 210] width 855 height 421
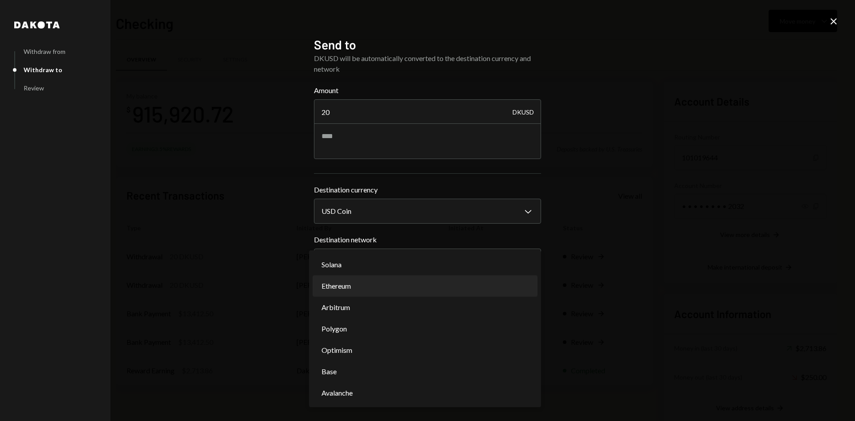
select select "**********"
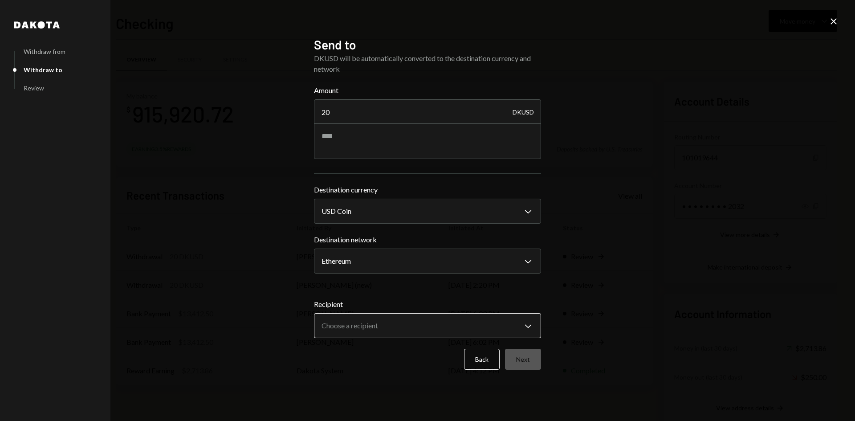
click at [355, 325] on body "S Succinct Foundat... Caret Down Home Home Inbox Inbox Activities Transactions …" at bounding box center [427, 210] width 855 height 421
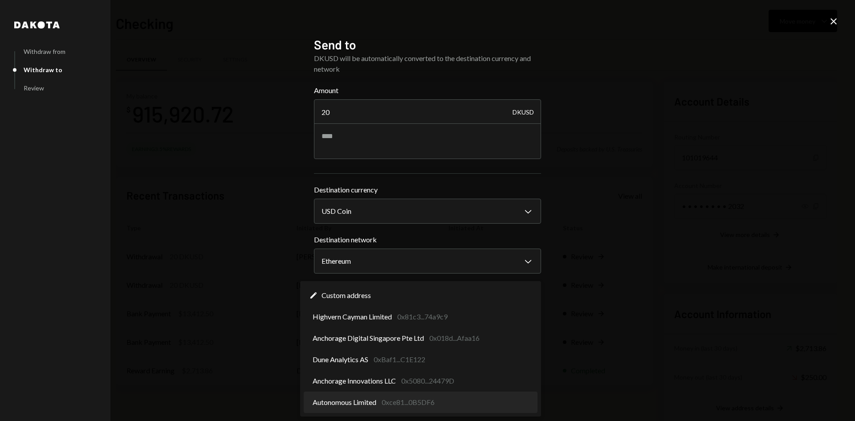
select select "**********"
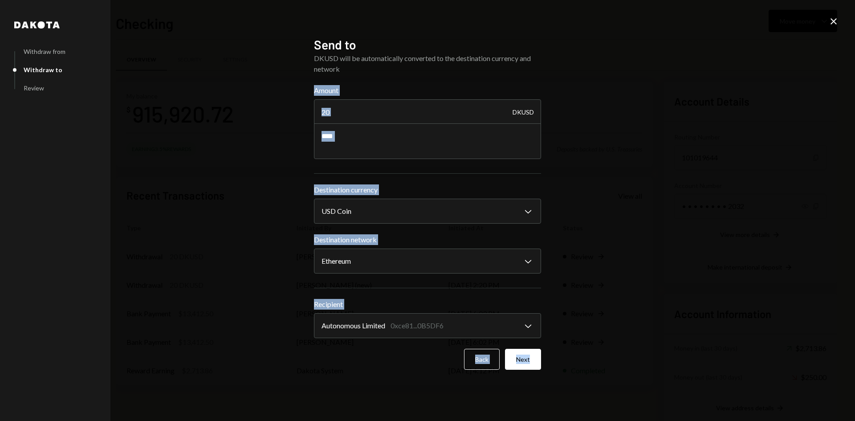
drag, startPoint x: 834, startPoint y: 21, endPoint x: 821, endPoint y: 47, distance: 29.1
click at [817, 52] on div "**********" at bounding box center [427, 210] width 855 height 421
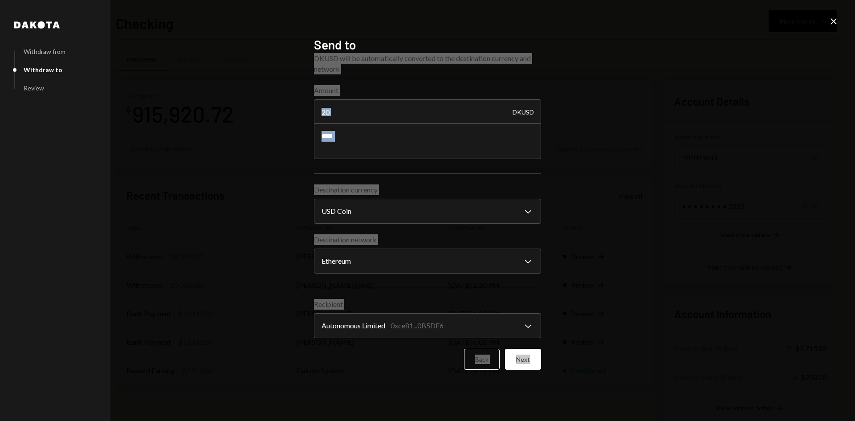
click at [692, 94] on div "**********" at bounding box center [427, 210] width 855 height 421
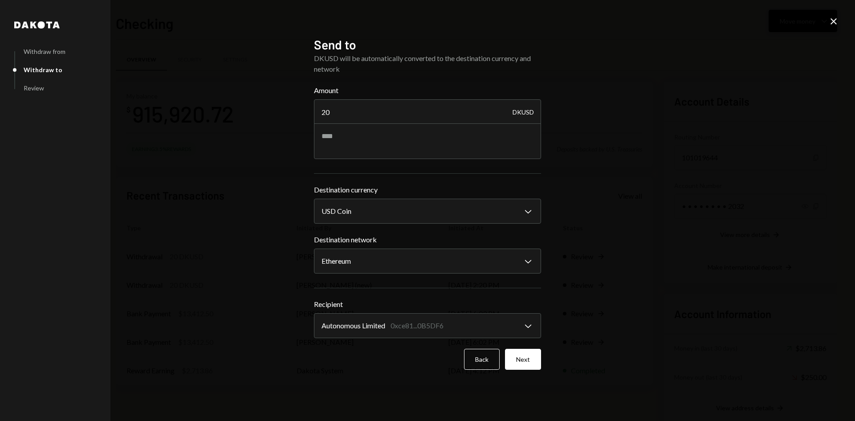
click at [832, 19] on icon at bounding box center [833, 21] width 6 height 6
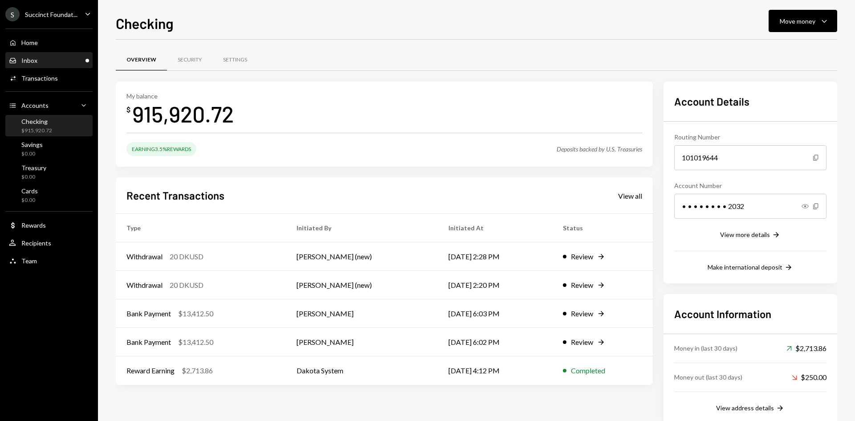
click at [72, 61] on div "Inbox Inbox" at bounding box center [49, 61] width 80 height 8
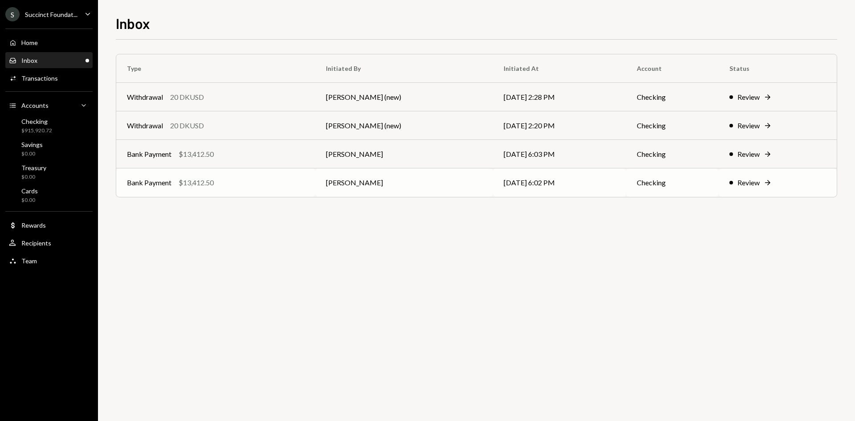
click at [580, 187] on td "08/25/25 6:02 PM" at bounding box center [560, 182] width 134 height 28
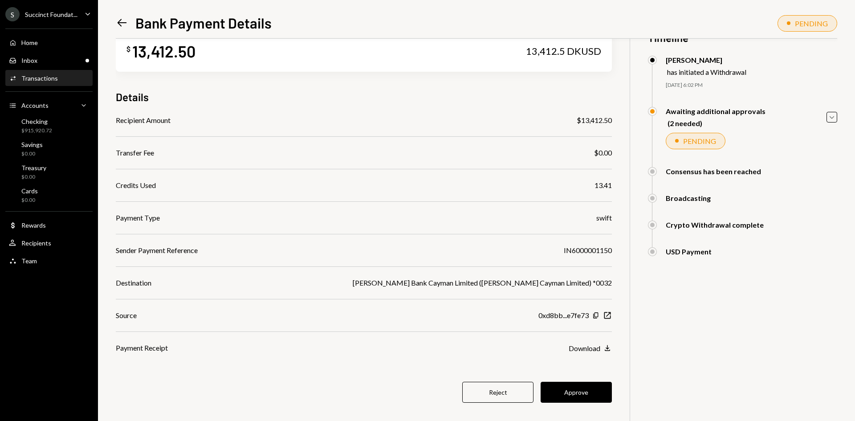
scroll to position [39, 0]
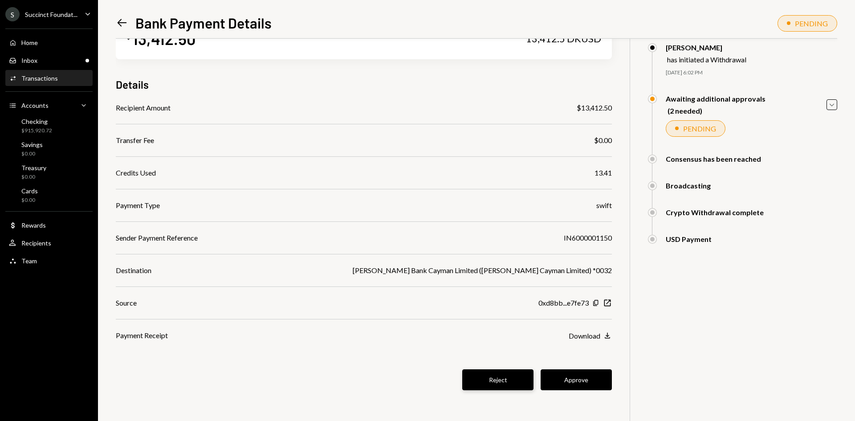
click at [517, 380] on button "Reject" at bounding box center [497, 379] width 71 height 21
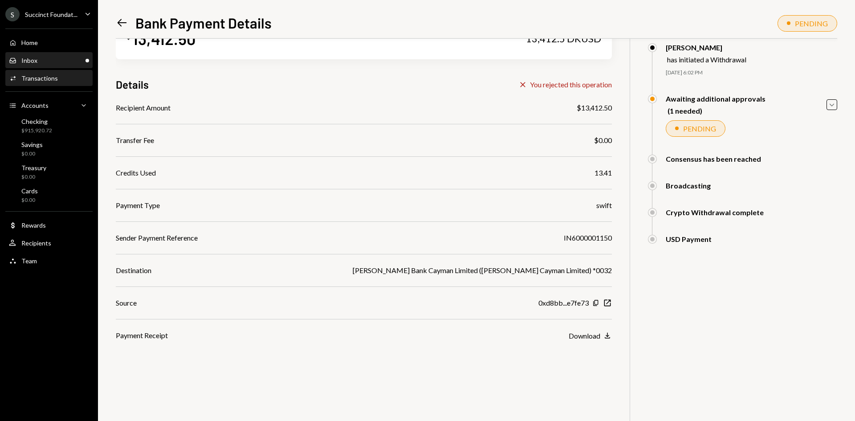
click at [43, 64] on div "Inbox Inbox" at bounding box center [49, 61] width 80 height 8
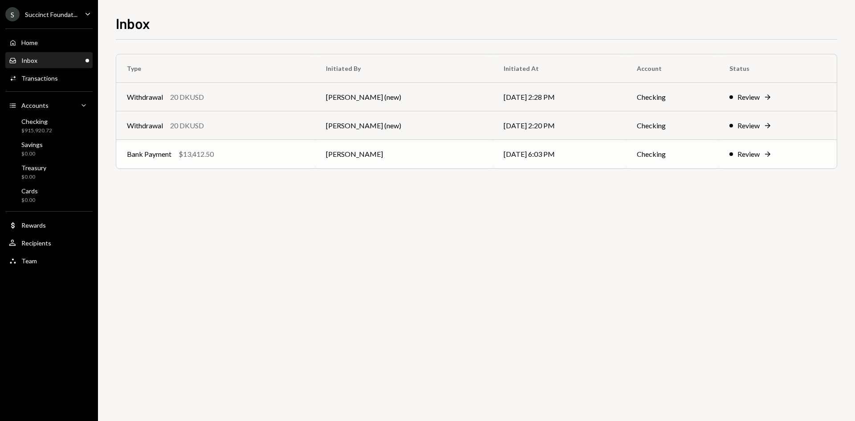
click at [533, 160] on td "08/25/25 6:03 PM" at bounding box center [560, 154] width 134 height 28
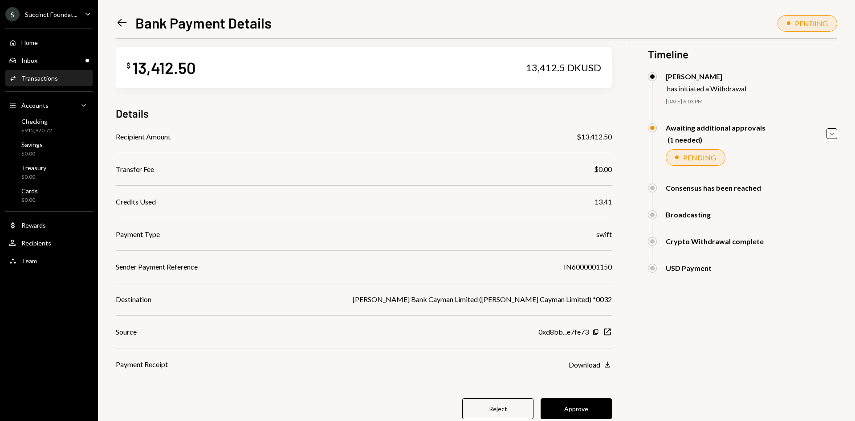
scroll to position [39, 0]
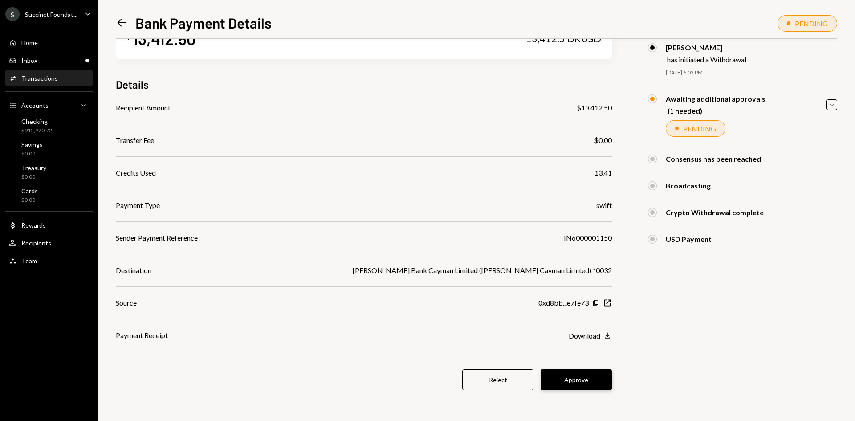
click at [584, 384] on button "Approve" at bounding box center [575, 379] width 71 height 21
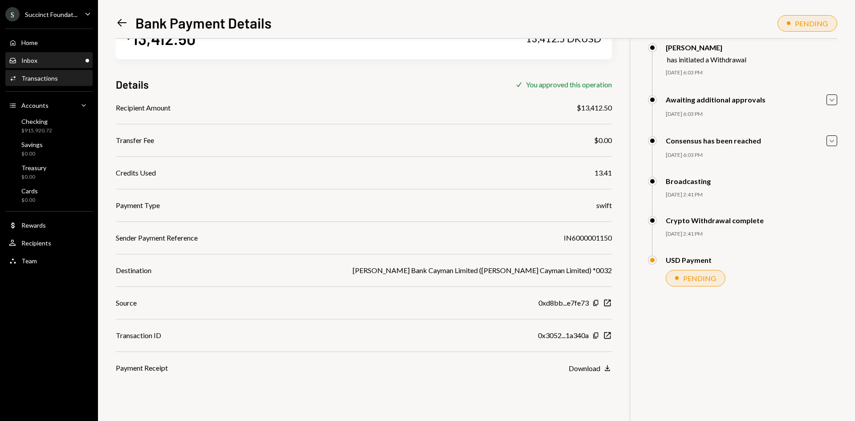
click at [42, 60] on div "Inbox Inbox" at bounding box center [49, 61] width 80 height 8
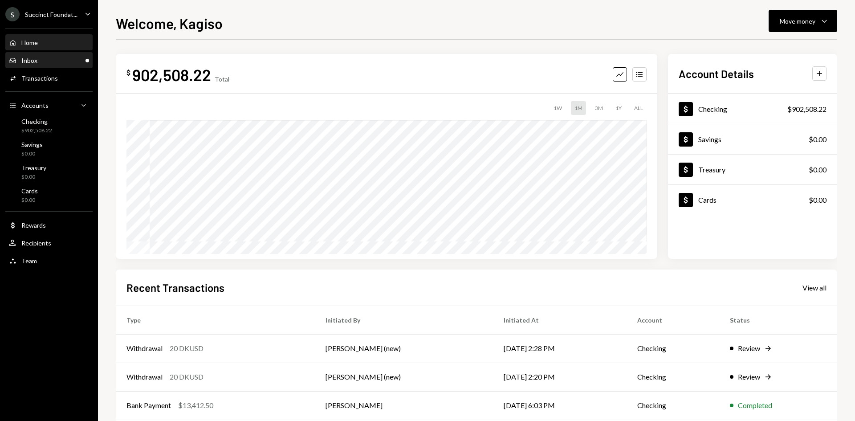
click at [58, 62] on div "Inbox Inbox" at bounding box center [49, 61] width 80 height 8
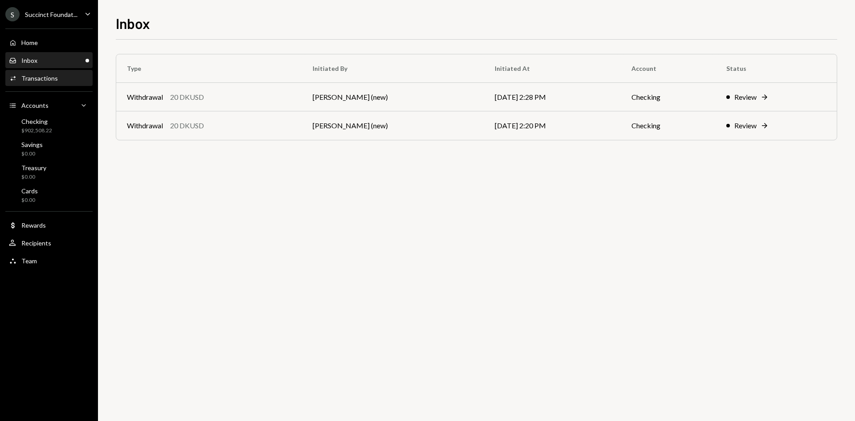
click at [42, 84] on div "Activities Transactions" at bounding box center [49, 78] width 80 height 15
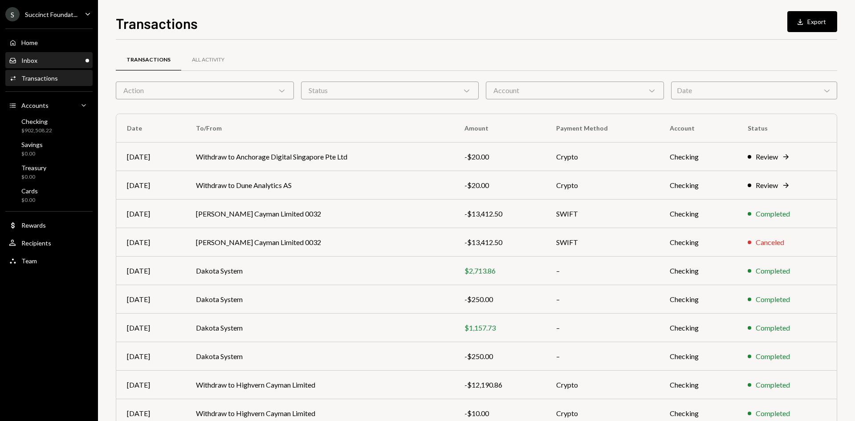
click at [64, 62] on div "Inbox Inbox" at bounding box center [49, 61] width 80 height 8
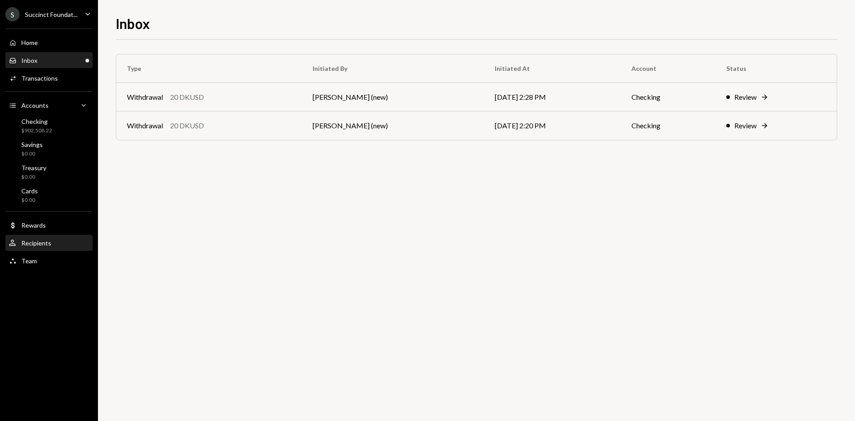
click at [49, 237] on div "User Recipients" at bounding box center [49, 243] width 80 height 15
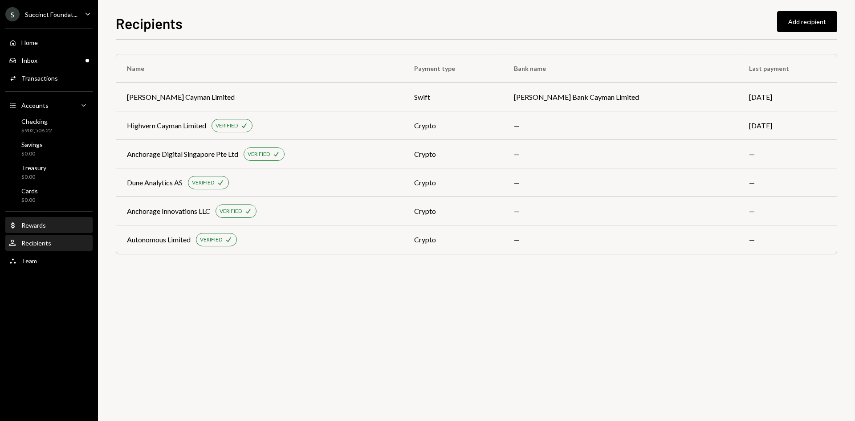
click at [52, 226] on div "Dollar Rewards" at bounding box center [49, 225] width 80 height 8
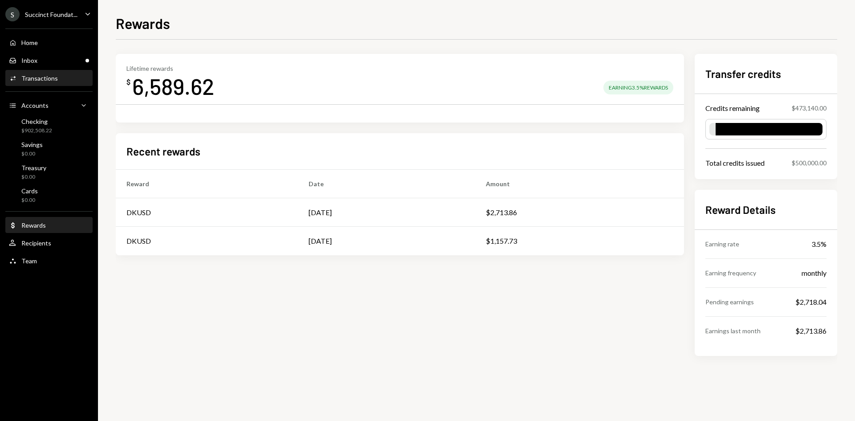
click at [42, 78] on div "Transactions" at bounding box center [39, 78] width 37 height 8
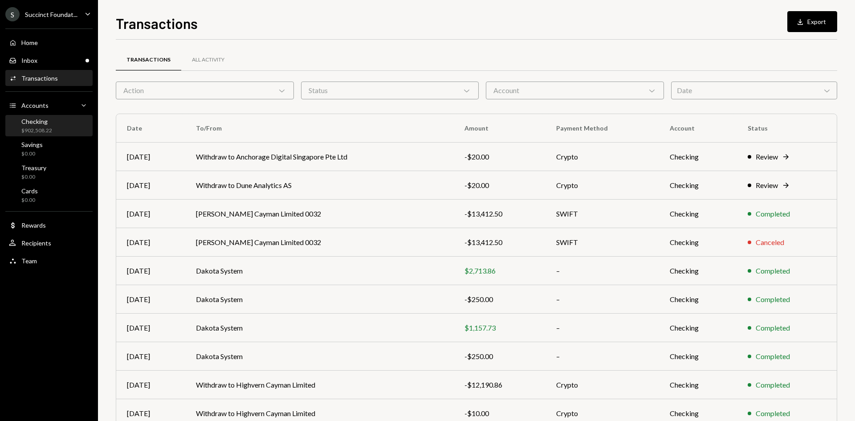
click at [37, 130] on div "$902,508.22" at bounding box center [36, 131] width 31 height 8
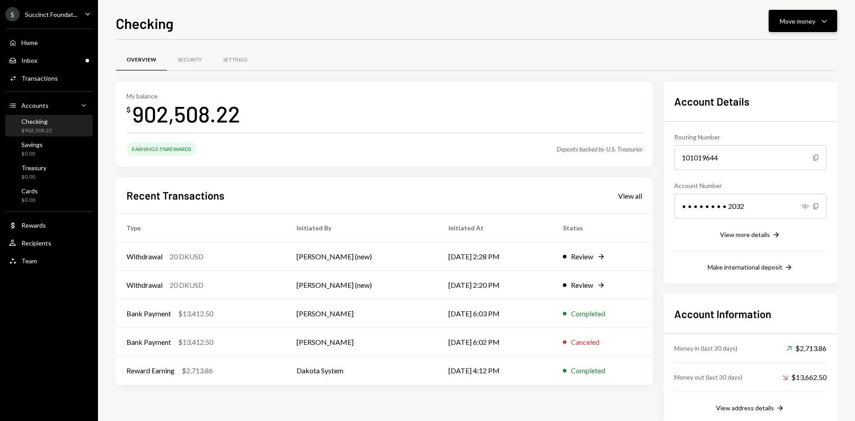
click at [831, 20] on button "Move money Caret Down" at bounding box center [802, 21] width 69 height 22
click at [766, 51] on div "Send" at bounding box center [795, 47] width 65 height 9
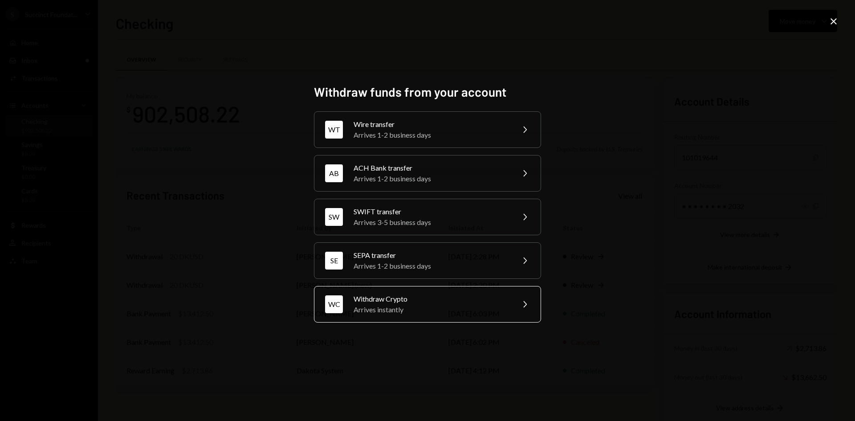
click at [368, 313] on div "Arrives instantly" at bounding box center [430, 309] width 155 height 11
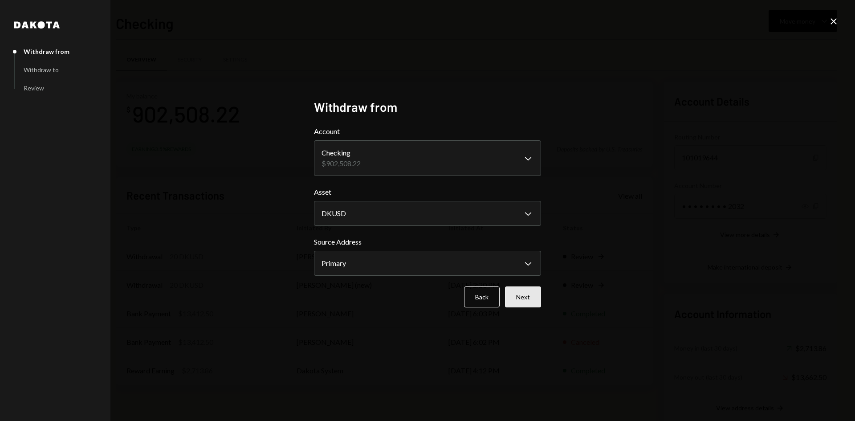
click at [527, 297] on button "Next" at bounding box center [523, 296] width 36 height 21
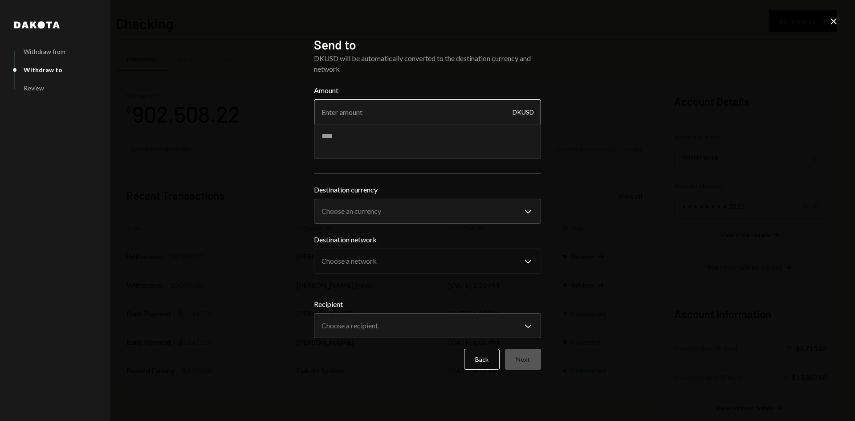
click at [381, 122] on input "Amount" at bounding box center [427, 111] width 227 height 25
type input "30000"
click at [398, 215] on body "S Succinct Foundat... Caret Down Home Home Inbox Inbox Activities Transactions …" at bounding box center [427, 210] width 855 height 421
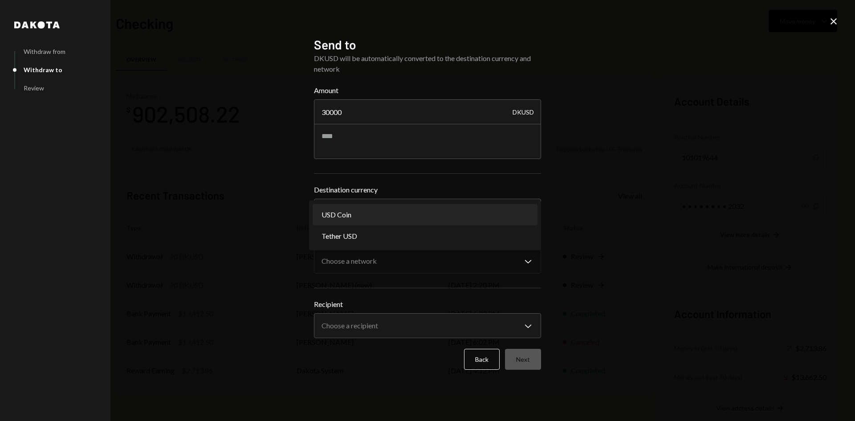
select select "****"
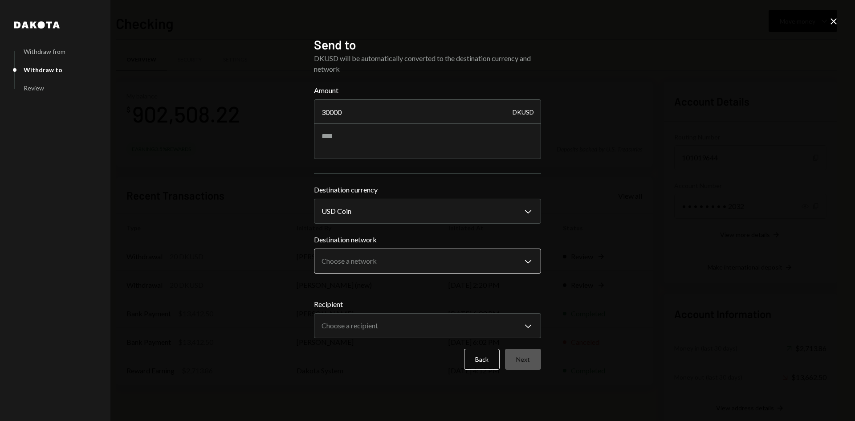
click at [385, 264] on body "S Succinct Foundat... Caret Down Home Home Inbox Inbox Activities Transactions …" at bounding box center [427, 210] width 855 height 421
click at [830, 20] on icon "Close" at bounding box center [833, 21] width 11 height 11
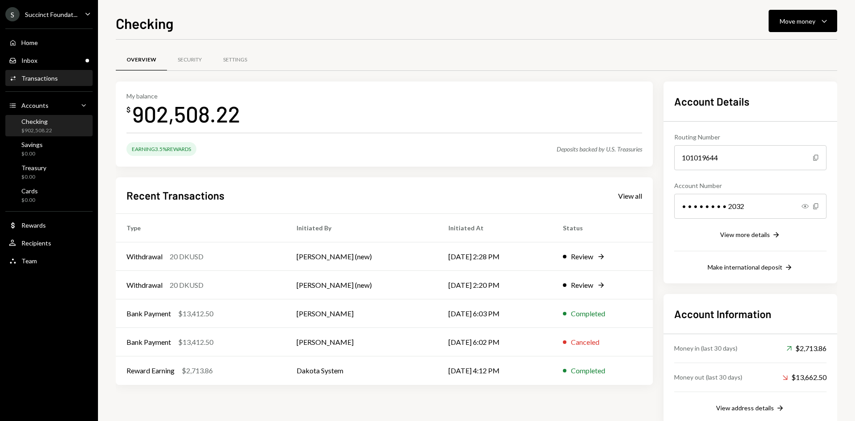
click at [34, 85] on div "Activities Transactions" at bounding box center [49, 78] width 80 height 15
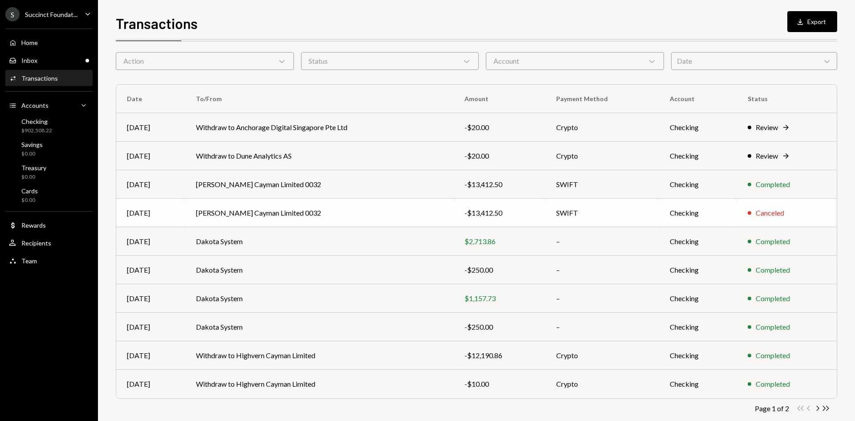
scroll to position [44, 0]
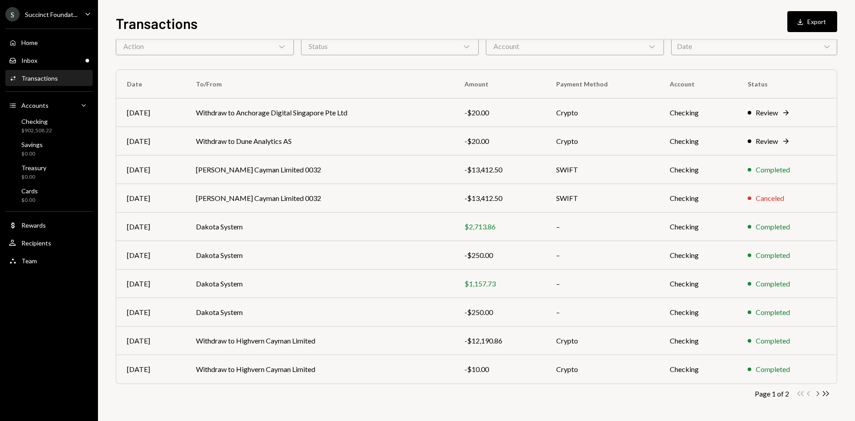
click at [816, 392] on icon "Chevron Right" at bounding box center [817, 393] width 8 height 8
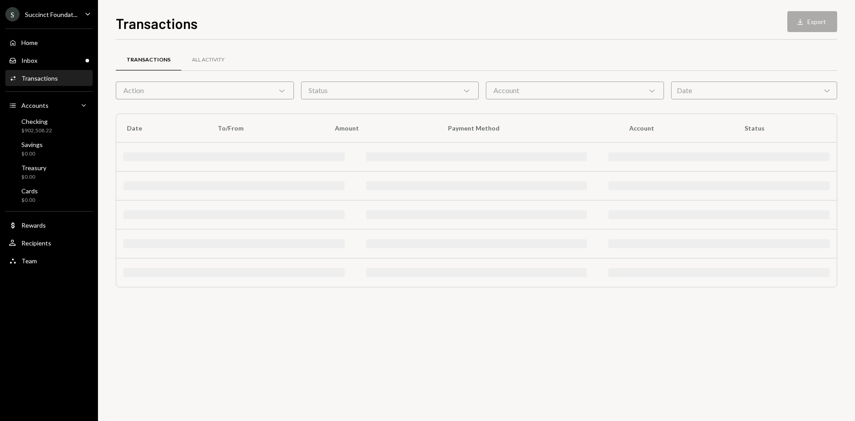
scroll to position [0, 0]
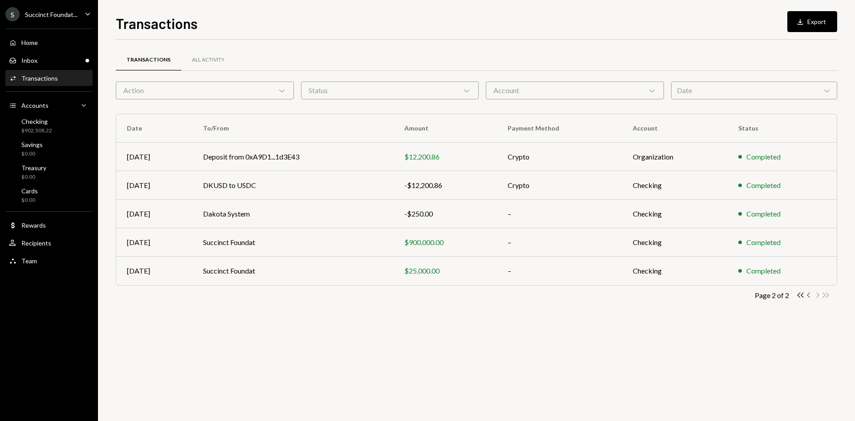
click at [806, 293] on icon "Chevron Left" at bounding box center [808, 295] width 8 height 8
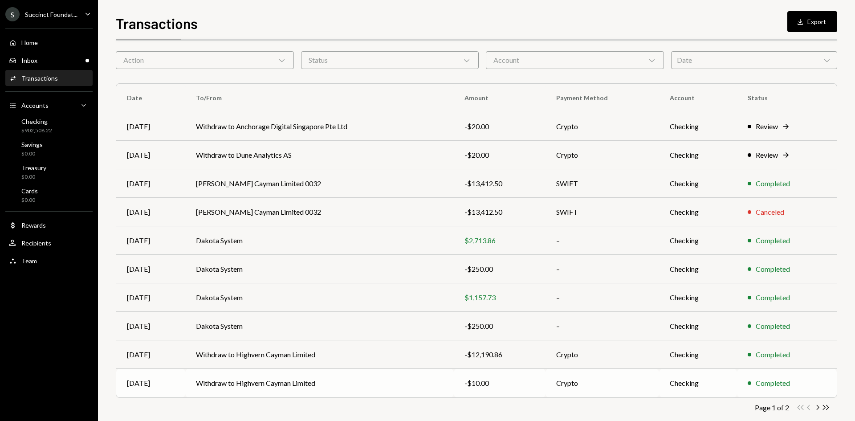
scroll to position [44, 0]
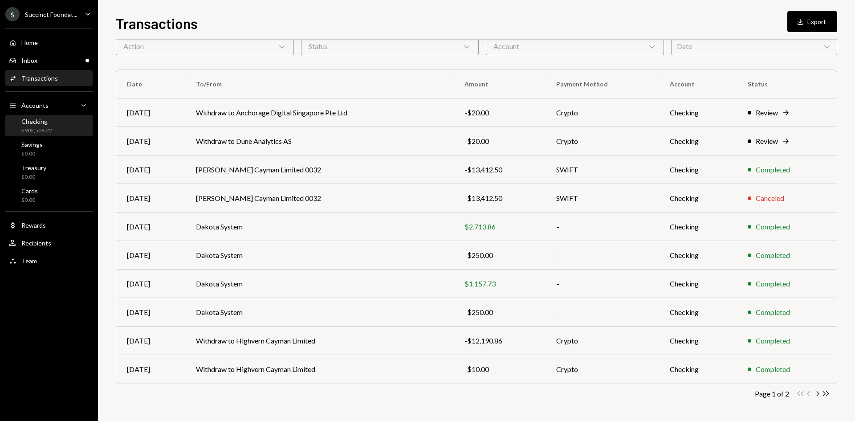
click at [45, 119] on div "Checking" at bounding box center [36, 122] width 31 height 8
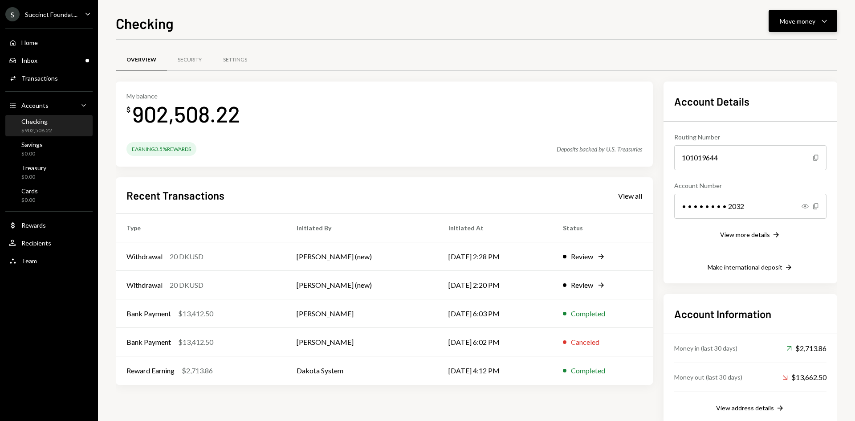
click at [795, 24] on div "Move money" at bounding box center [798, 20] width 36 height 9
click at [777, 45] on div "Send" at bounding box center [795, 47] width 65 height 9
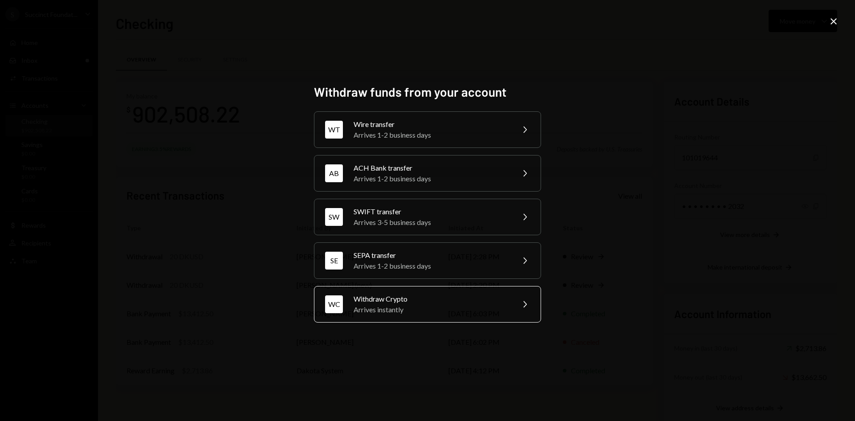
click at [423, 297] on div "Withdraw Crypto" at bounding box center [430, 298] width 155 height 11
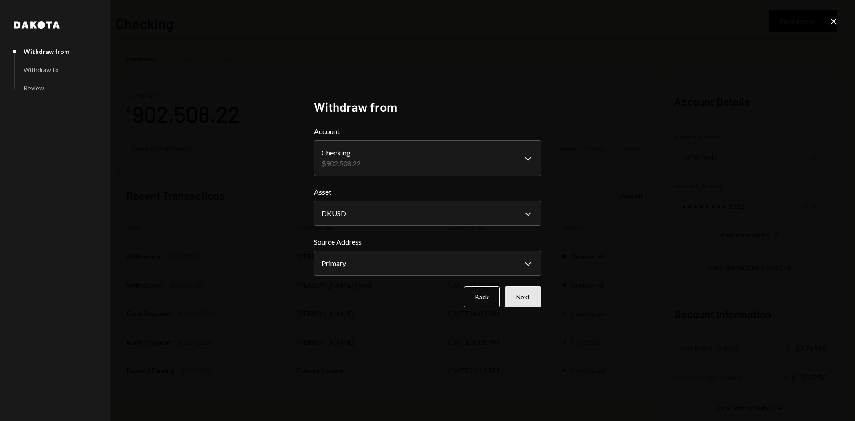
click at [526, 303] on button "Next" at bounding box center [523, 296] width 36 height 21
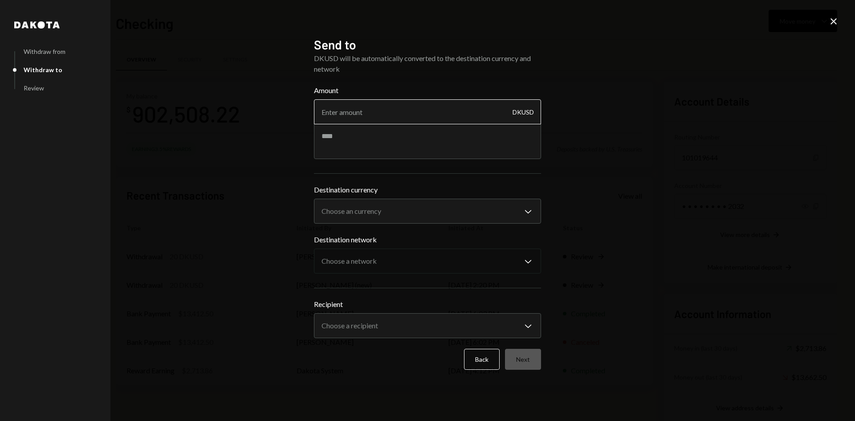
click at [399, 107] on input "Amount" at bounding box center [427, 111] width 227 height 25
type input "20"
click at [390, 215] on body "S Succinct Foundat... Caret Down Home Home Inbox Inbox Activities Transactions …" at bounding box center [427, 210] width 855 height 421
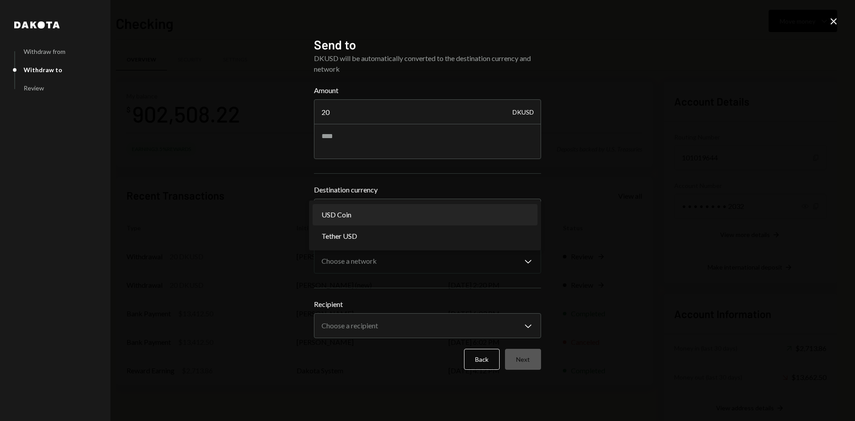
select select "****"
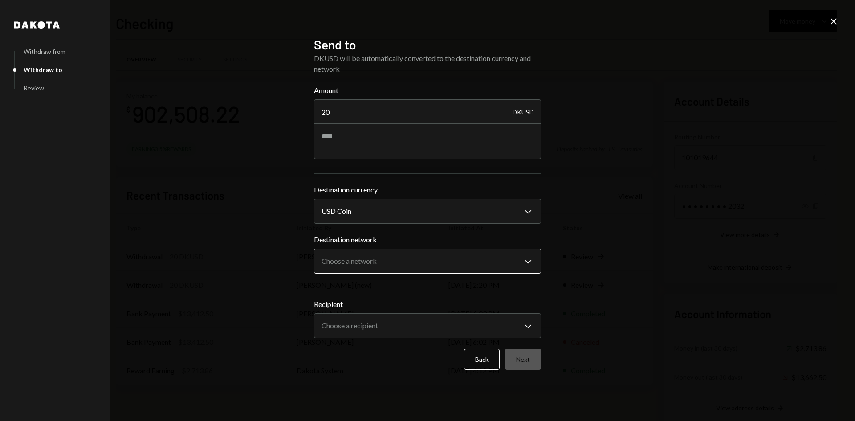
click at [378, 253] on body "S Succinct Foundat... Caret Down Home Home Inbox Inbox Activities Transactions …" at bounding box center [427, 210] width 855 height 421
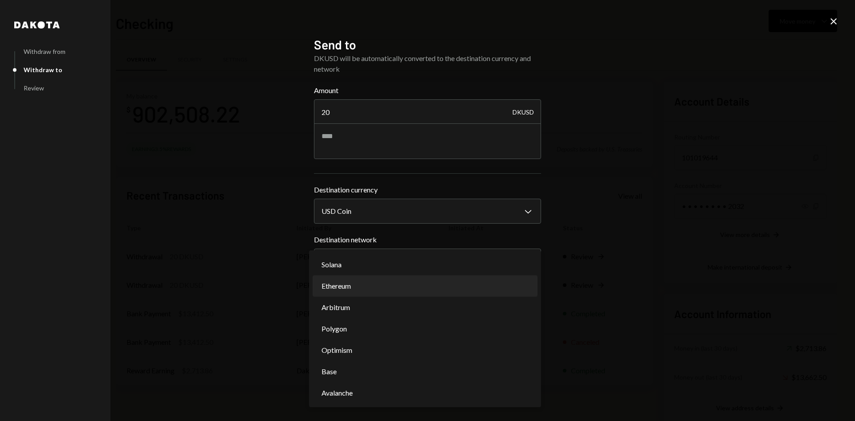
select select "**********"
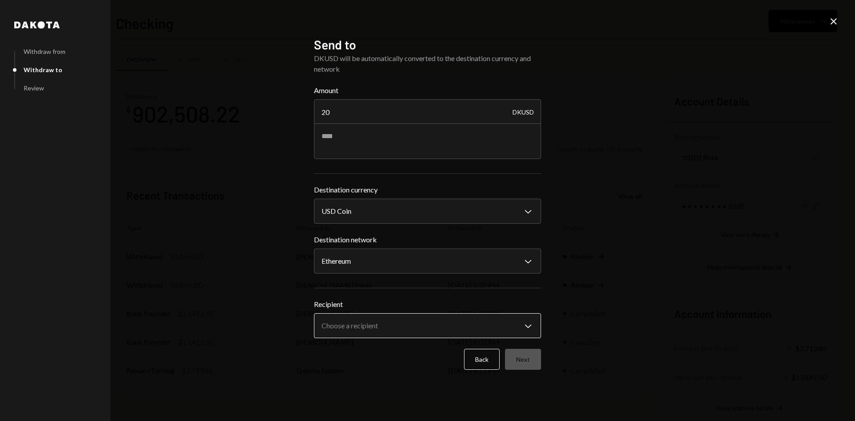
click at [413, 327] on body "S Succinct Foundat... Caret Down Home Home Inbox Inbox Activities Transactions …" at bounding box center [427, 210] width 855 height 421
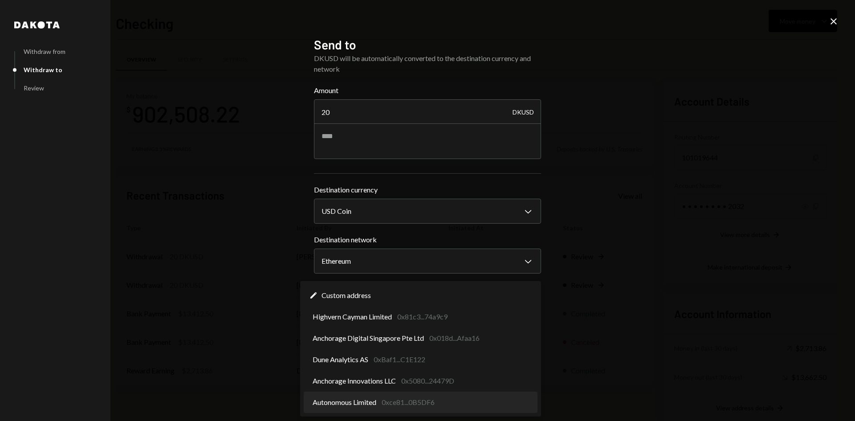
select select "**********"
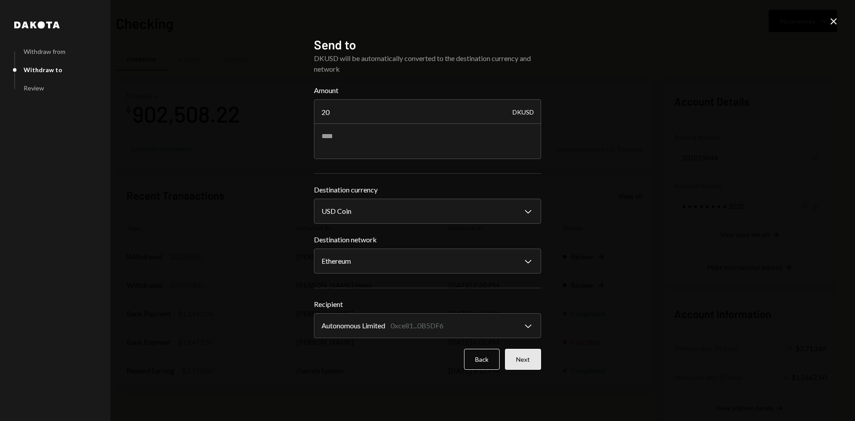
click at [520, 352] on button "Next" at bounding box center [523, 359] width 36 height 21
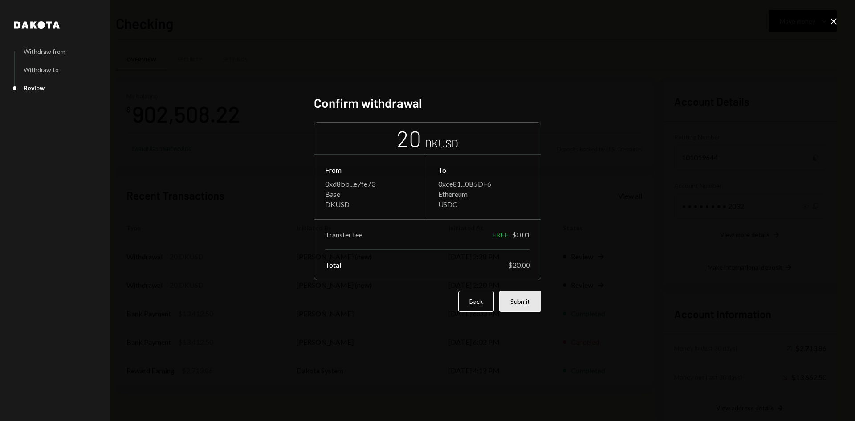
click at [507, 307] on button "Submit" at bounding box center [520, 301] width 42 height 21
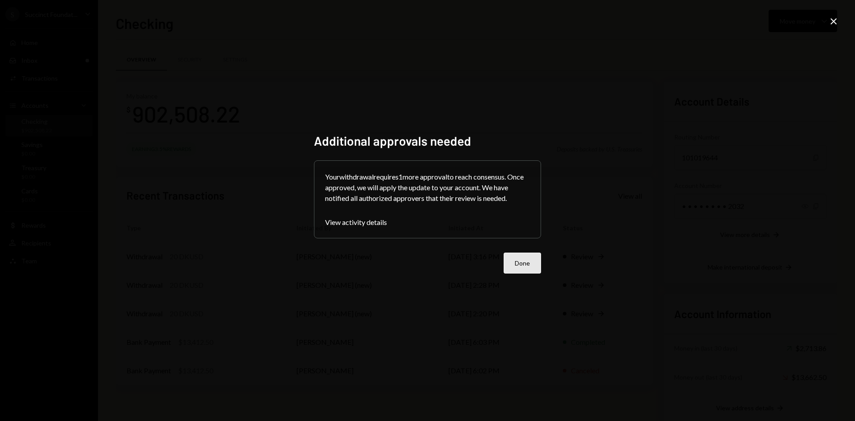
click at [537, 261] on button "Done" at bounding box center [522, 262] width 37 height 21
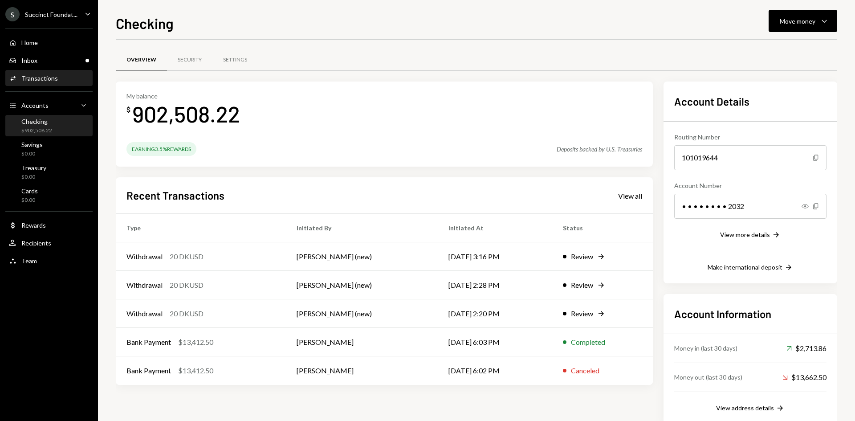
click at [70, 76] on div "Activities Transactions" at bounding box center [49, 78] width 80 height 8
